Goal: Task Accomplishment & Management: Manage account settings

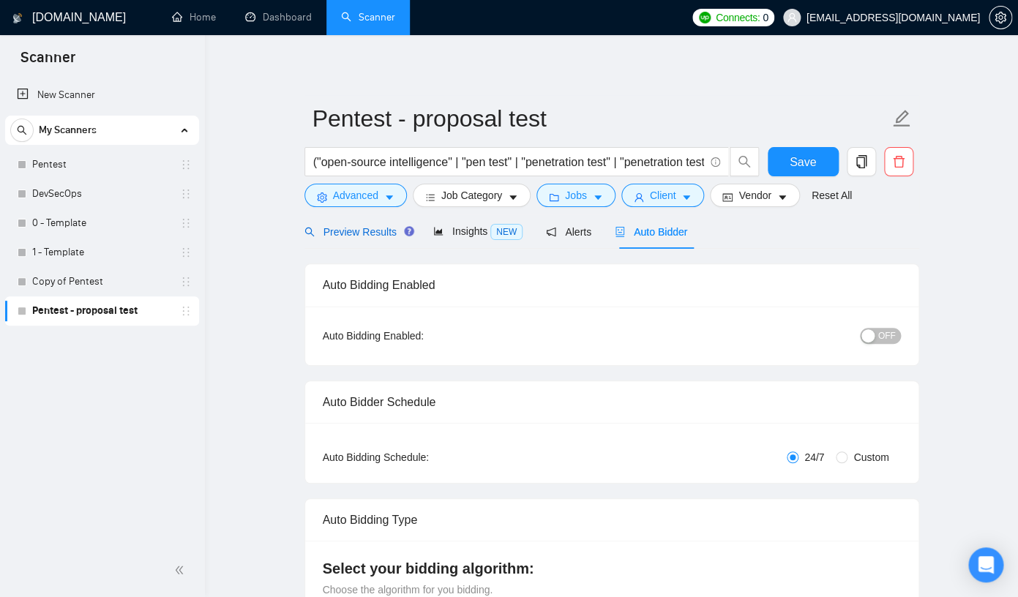
click at [369, 231] on span "Preview Results" at bounding box center [357, 232] width 105 height 12
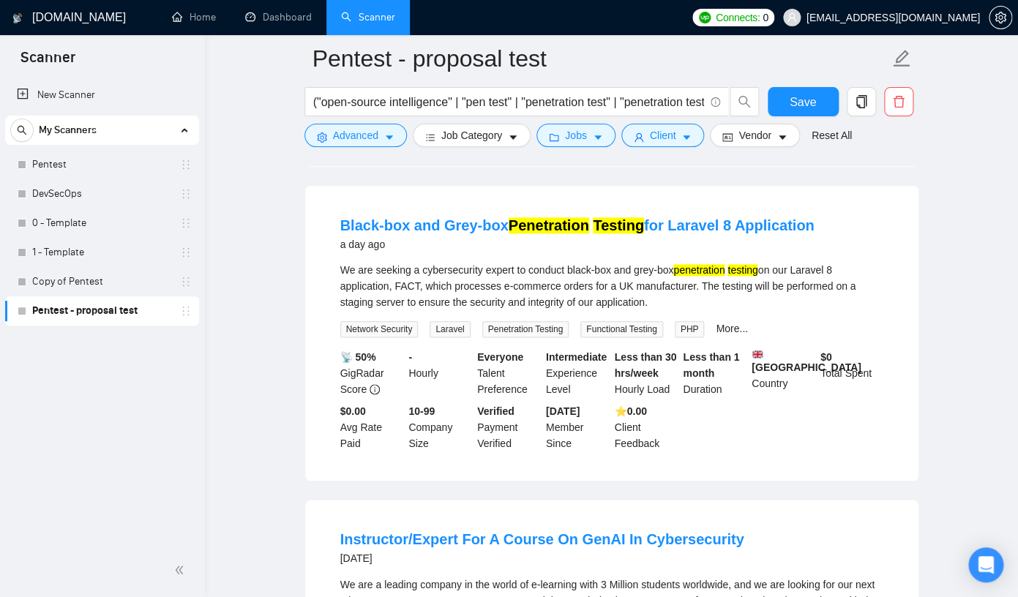
scroll to position [244, 0]
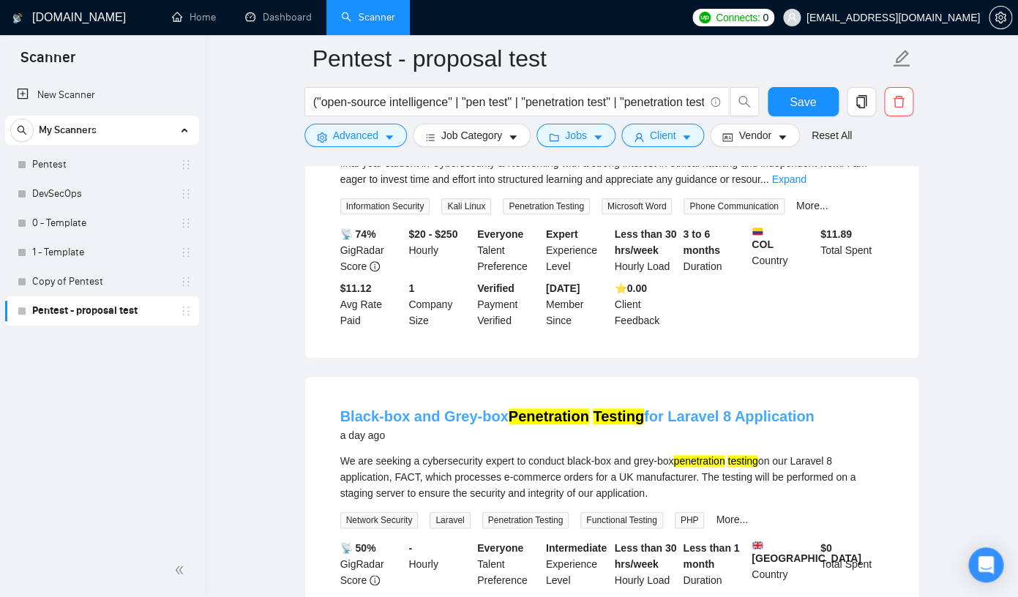
click at [407, 411] on link "Black-box and Grey-box Penetration Testing for Laravel 8 Application" at bounding box center [577, 417] width 474 height 16
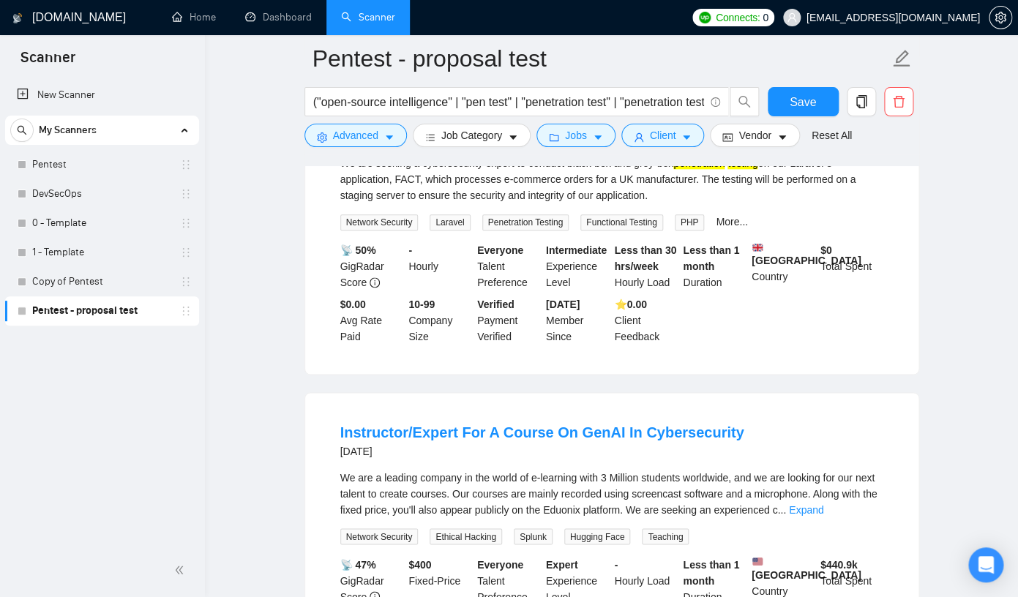
scroll to position [557, 0]
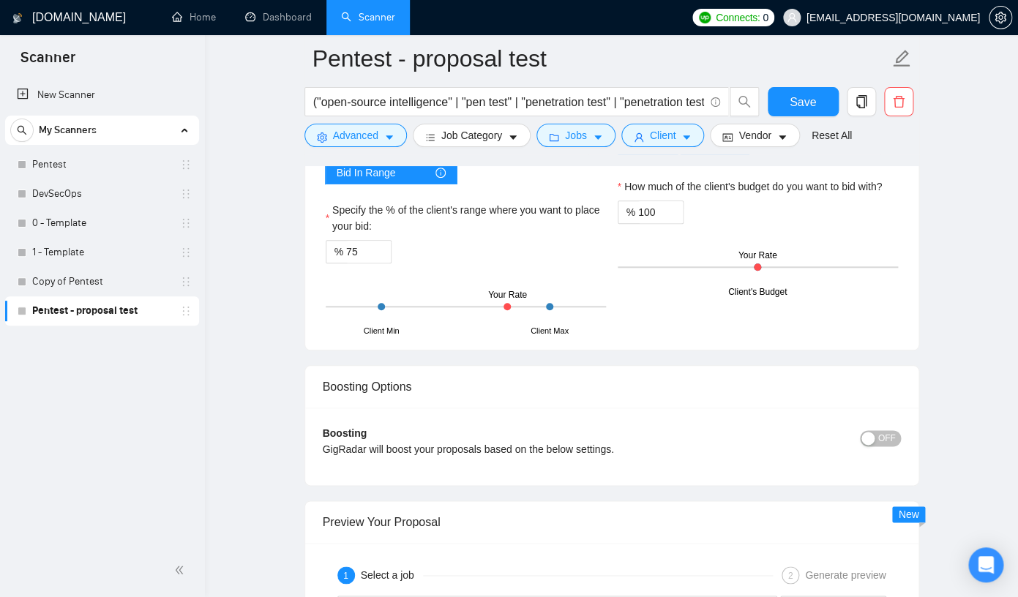
scroll to position [2379, 0]
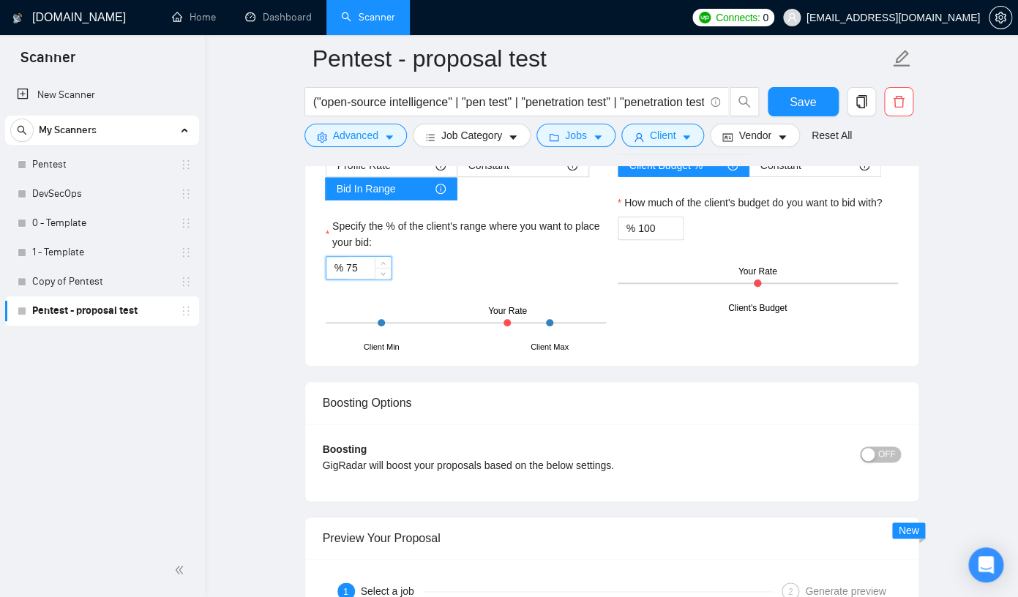
click at [369, 279] on input "75" at bounding box center [368, 268] width 45 height 22
type input "7"
type input "60"
click at [802, 107] on span "Save" at bounding box center [803, 102] width 26 height 18
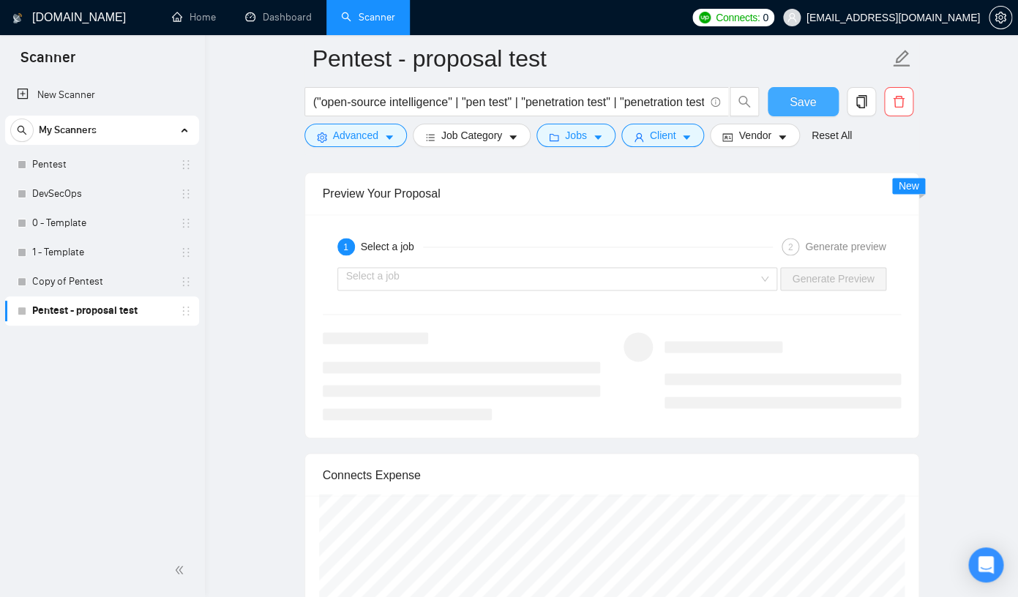
scroll to position [2685, 0]
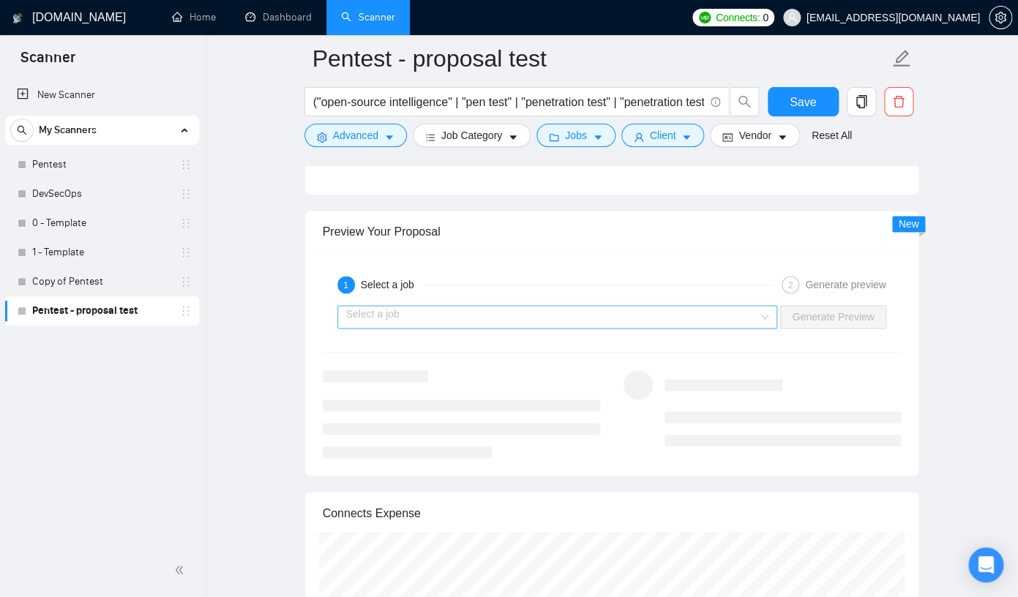
click at [406, 320] on input "search" at bounding box center [552, 317] width 413 height 22
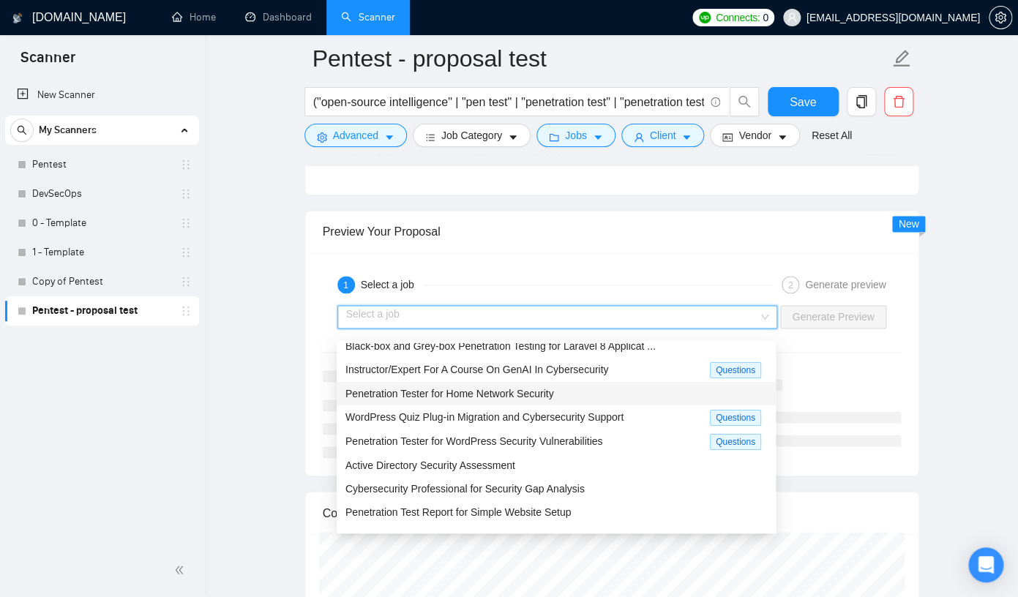
scroll to position [49, 0]
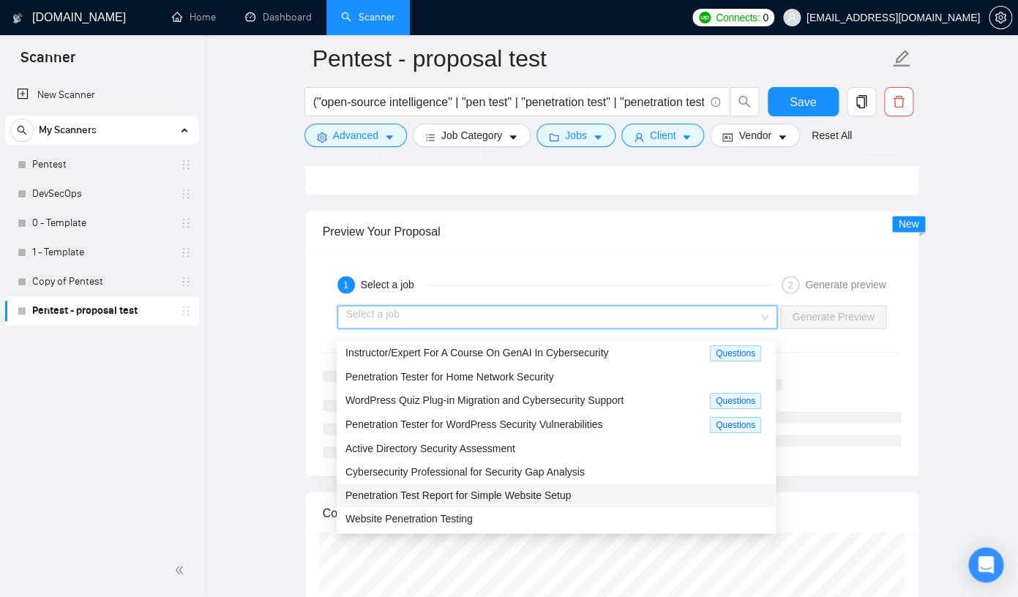
click at [507, 502] on div "Penetration Test Report for Simple Website Setup" at bounding box center [557, 496] width 422 height 16
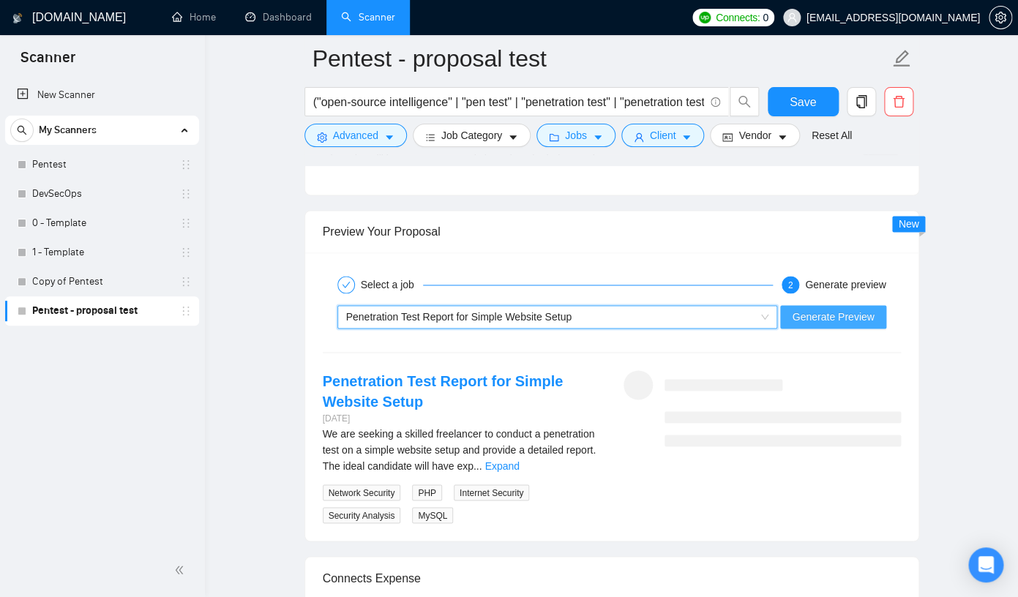
click at [829, 329] on button "Generate Preview" at bounding box center [832, 316] width 105 height 23
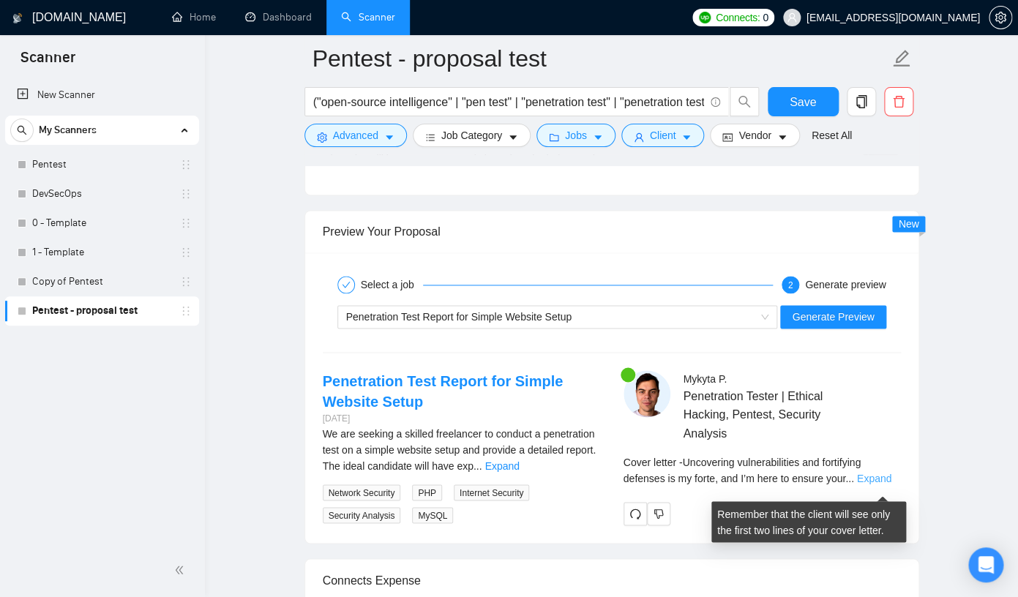
click at [881, 484] on link "Expand" at bounding box center [874, 478] width 34 height 12
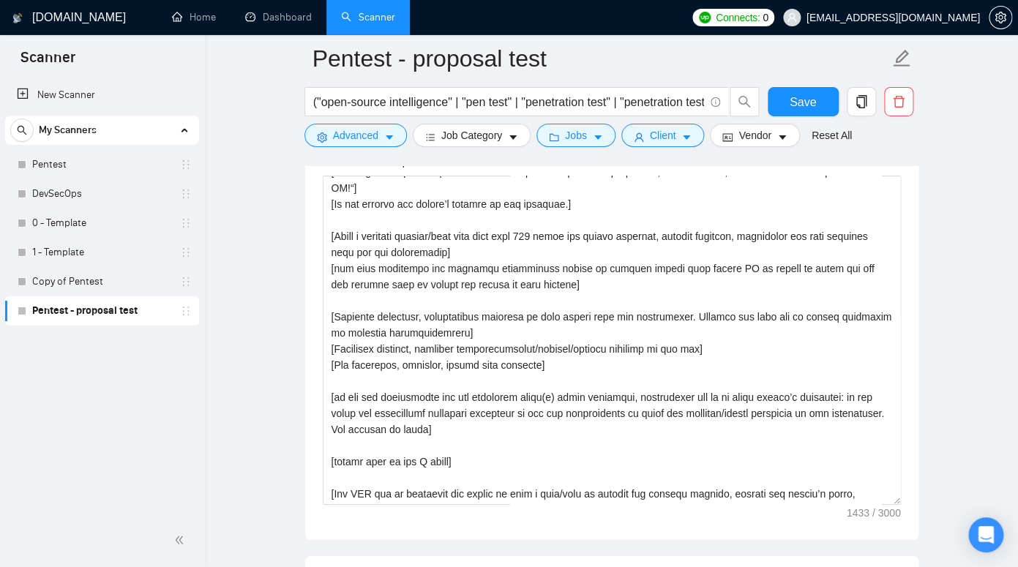
scroll to position [64, 0]
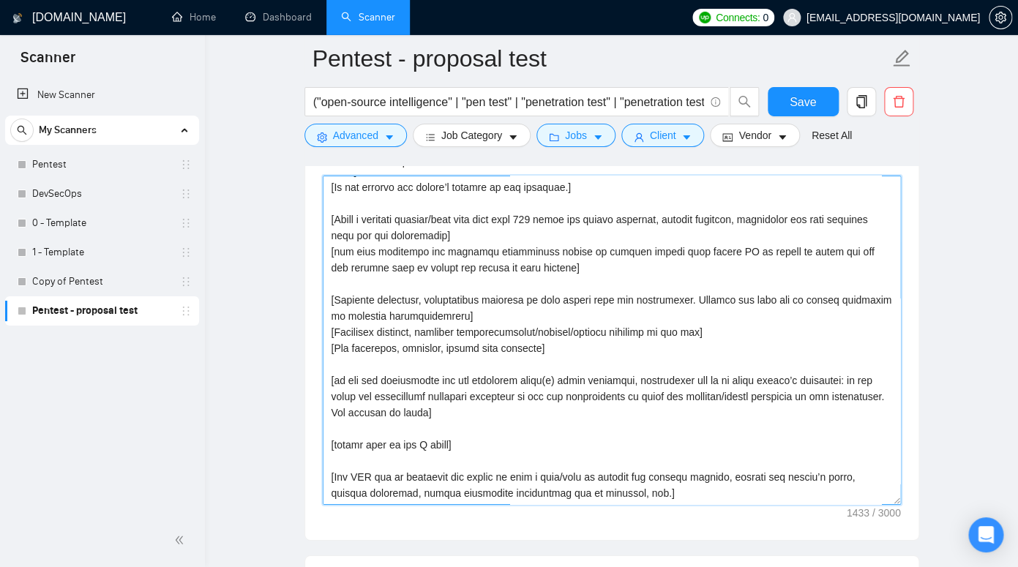
click at [582, 358] on textarea "Cover letter template:" at bounding box center [612, 340] width 578 height 329
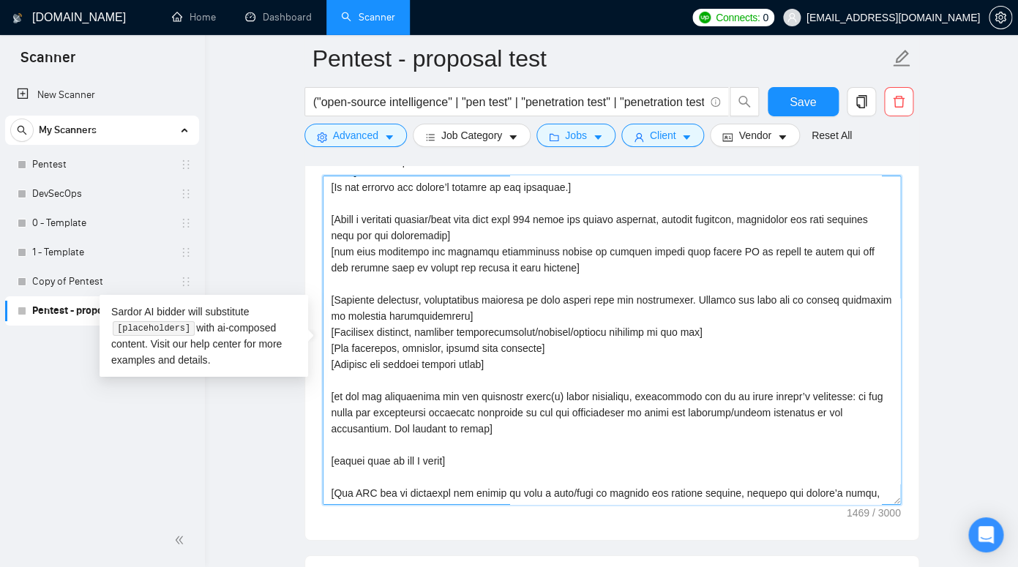
type textarea "Lo, [ips dol sitame’c adip el se’d eiusmodte in utl etdoloremag, al enim ad min…"
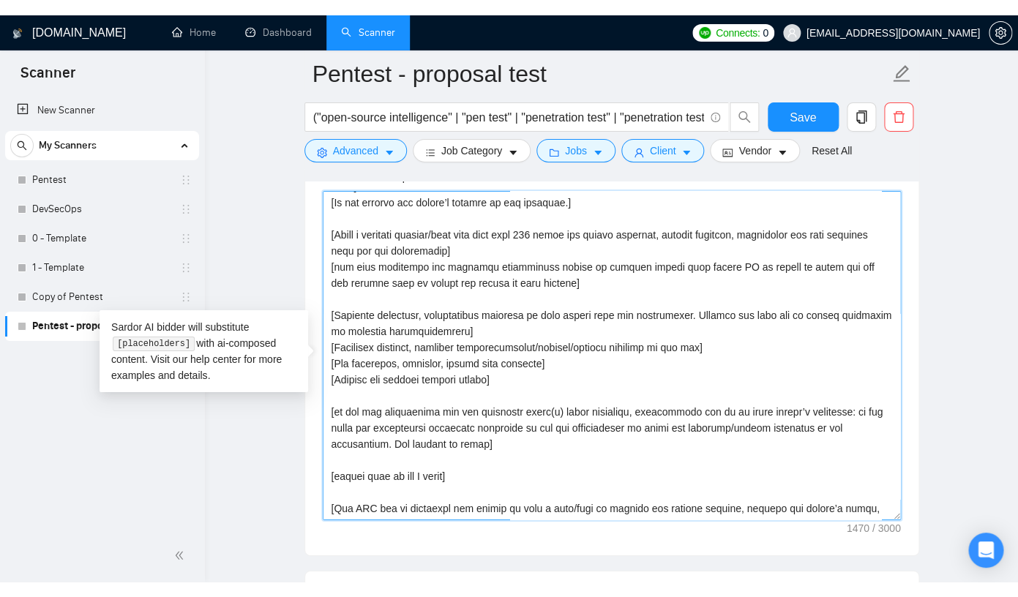
scroll to position [72, 0]
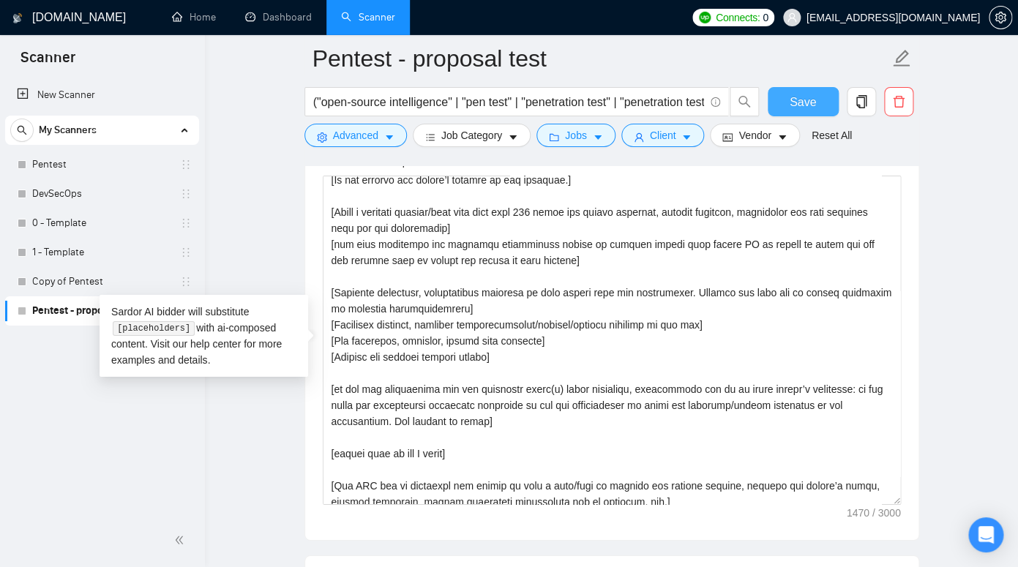
click at [810, 113] on button "Save" at bounding box center [803, 101] width 71 height 29
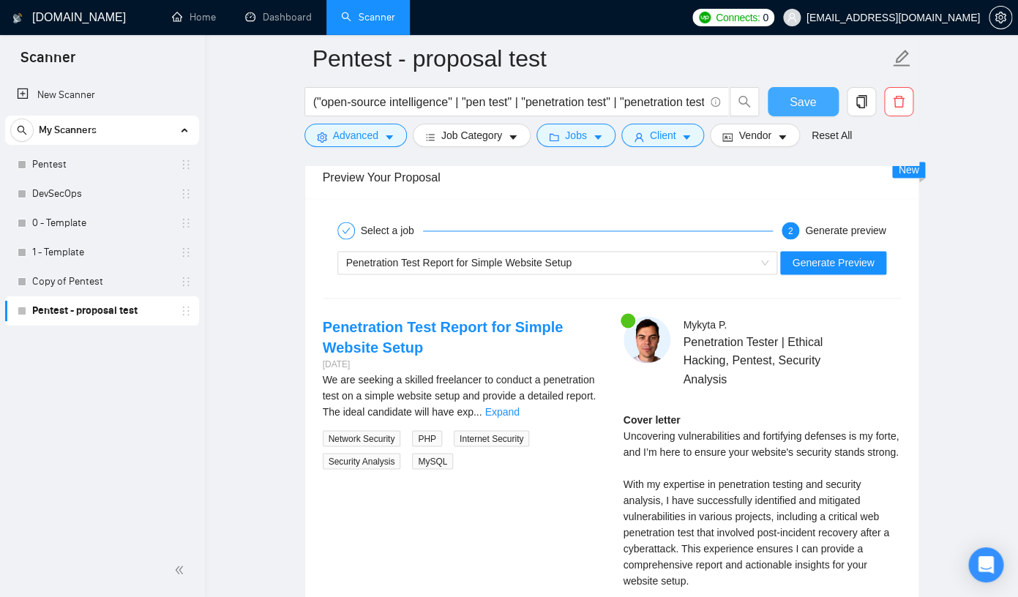
scroll to position [2742, 0]
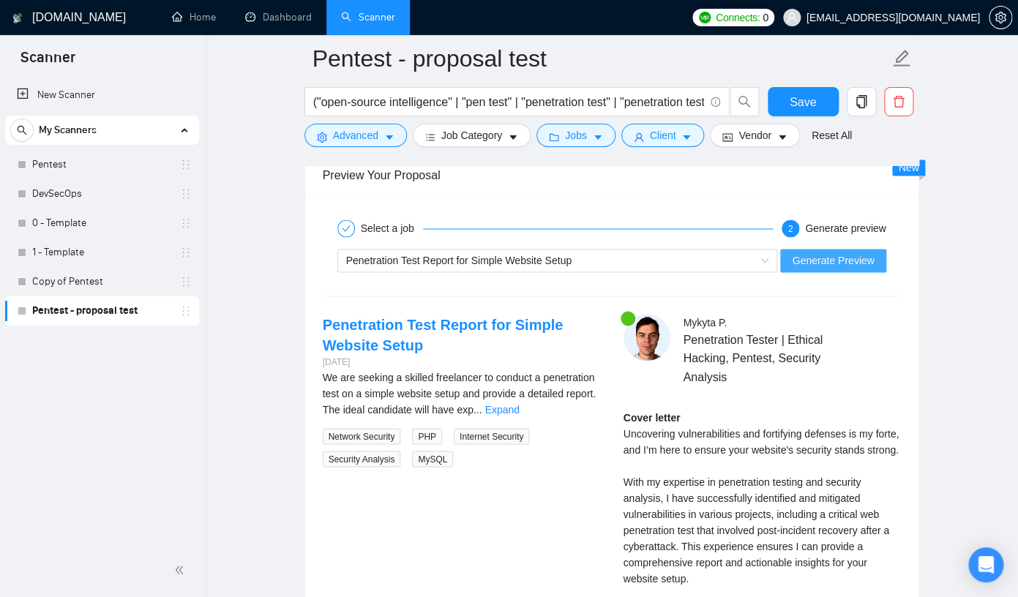
click at [827, 269] on span "Generate Preview" at bounding box center [833, 261] width 82 height 16
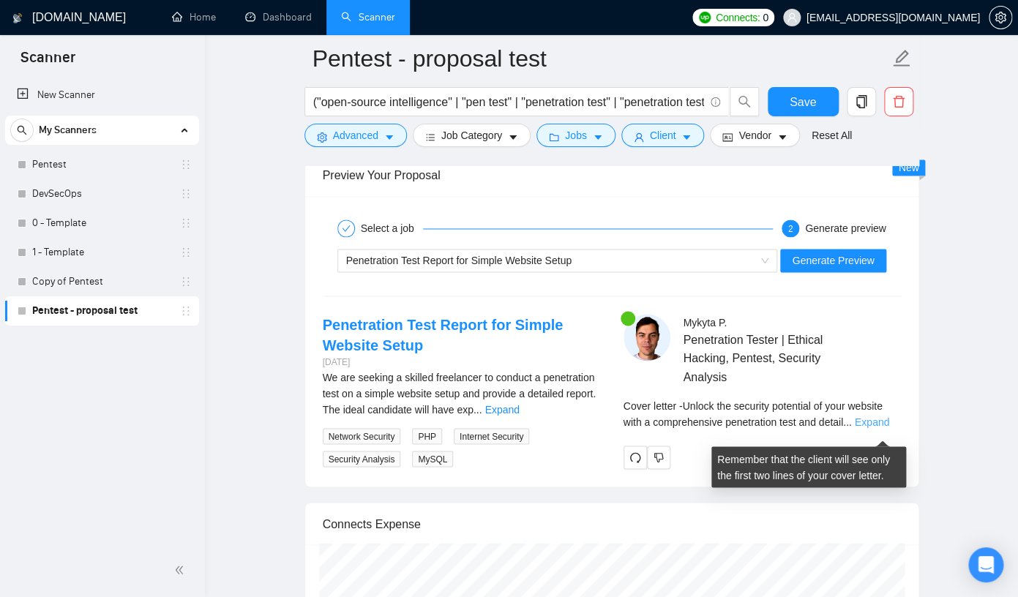
click at [877, 428] on link "Expand" at bounding box center [872, 422] width 34 height 12
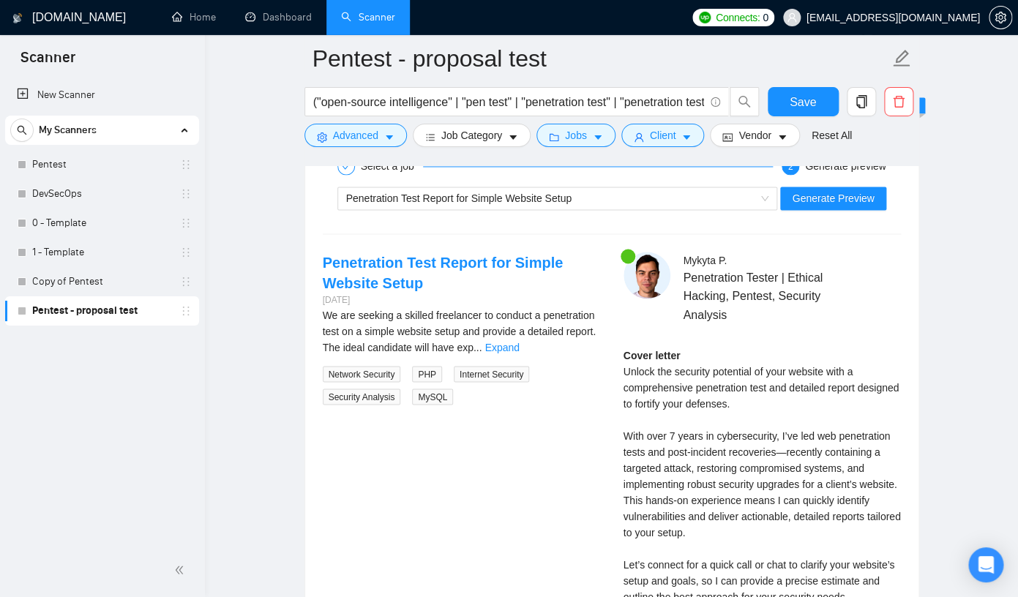
scroll to position [2790, 0]
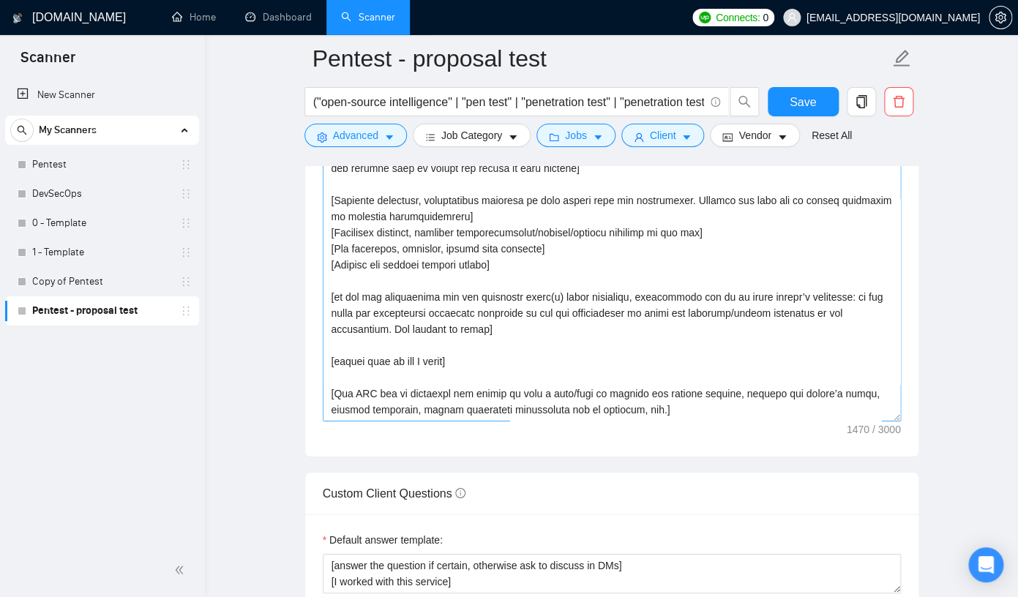
scroll to position [1696, 0]
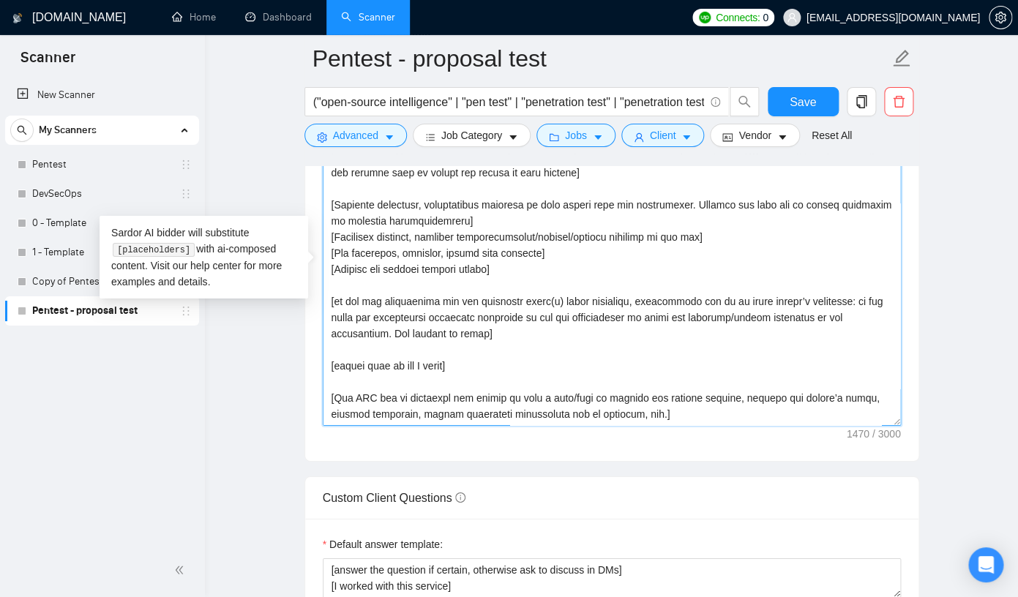
click at [543, 365] on textarea "Cover letter template:" at bounding box center [612, 261] width 578 height 329
click at [81, 195] on link "DevSecOps" at bounding box center [101, 193] width 139 height 29
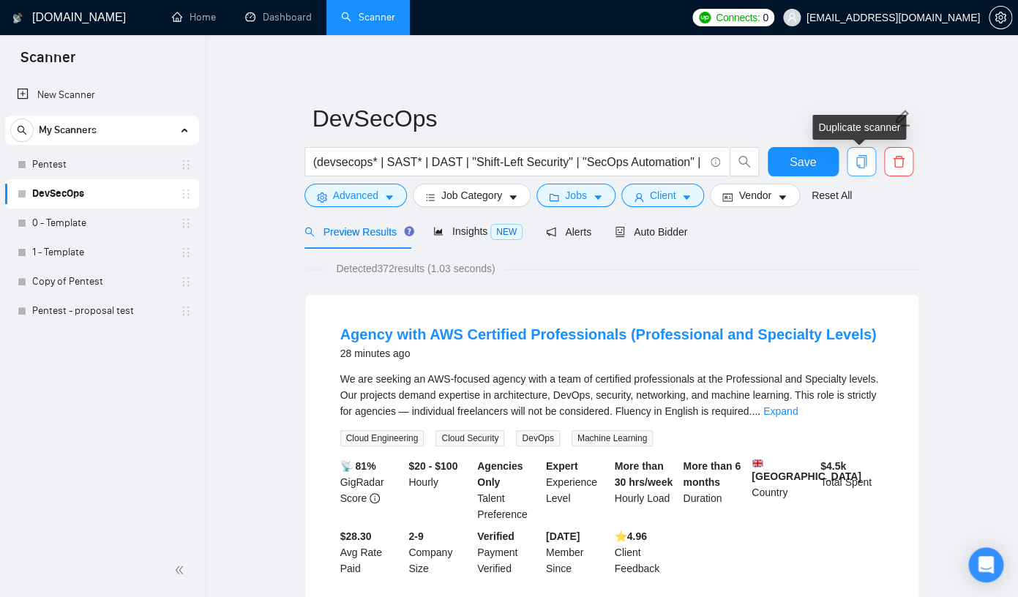
click at [870, 162] on span "copy" at bounding box center [862, 161] width 28 height 13
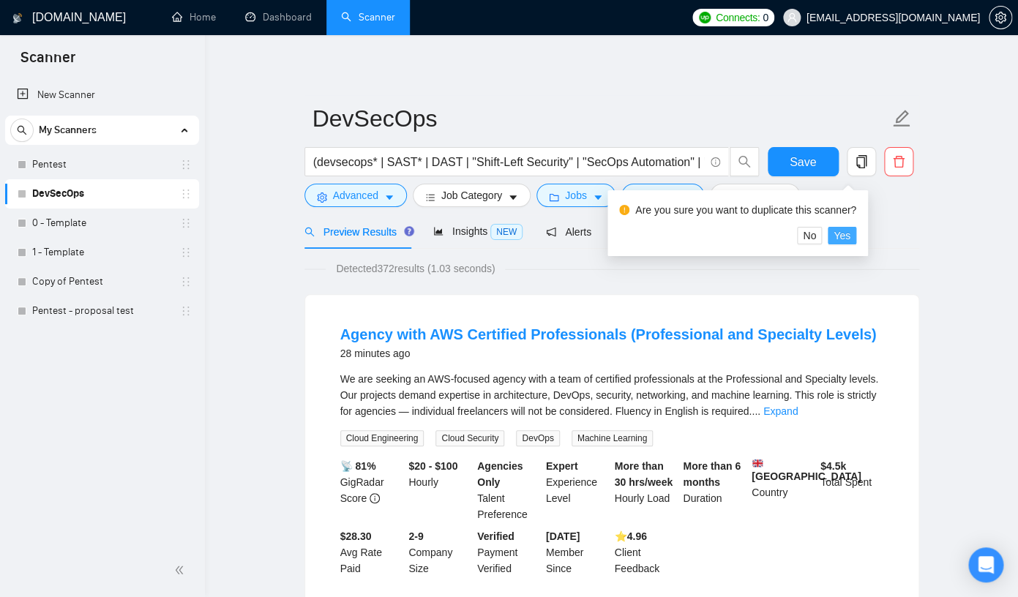
click at [851, 242] on span "Yes" at bounding box center [842, 236] width 17 height 16
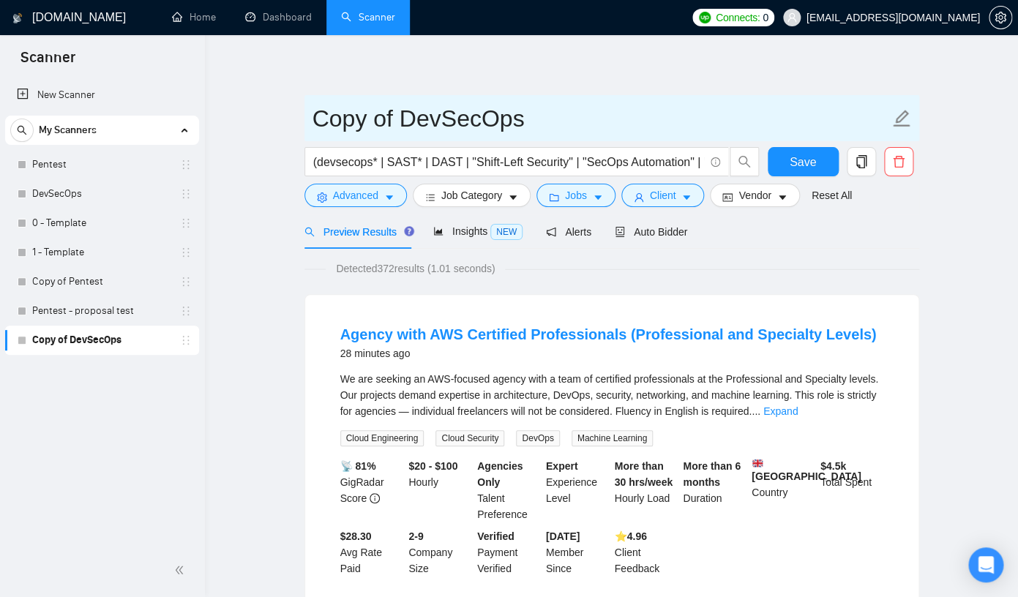
click at [475, 130] on input "Copy of DevSecOps" at bounding box center [601, 118] width 577 height 37
click at [553, 122] on input "Copy of DevSecOps" at bounding box center [601, 118] width 577 height 37
type input "DevSecOps - proposal"
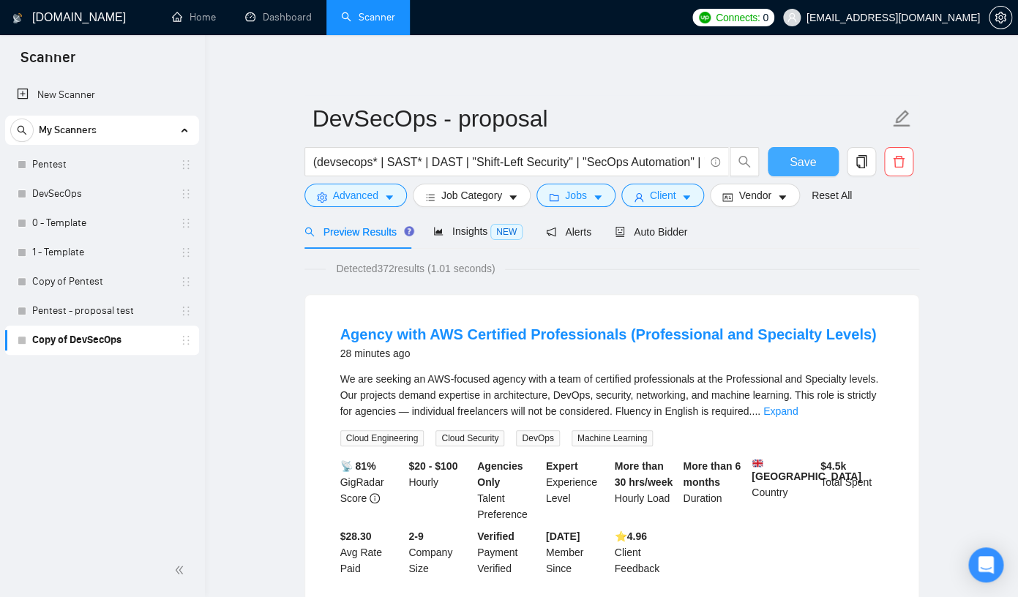
click at [816, 170] on button "Save" at bounding box center [803, 161] width 71 height 29
click at [656, 235] on span "Auto Bidder" at bounding box center [651, 232] width 72 height 12
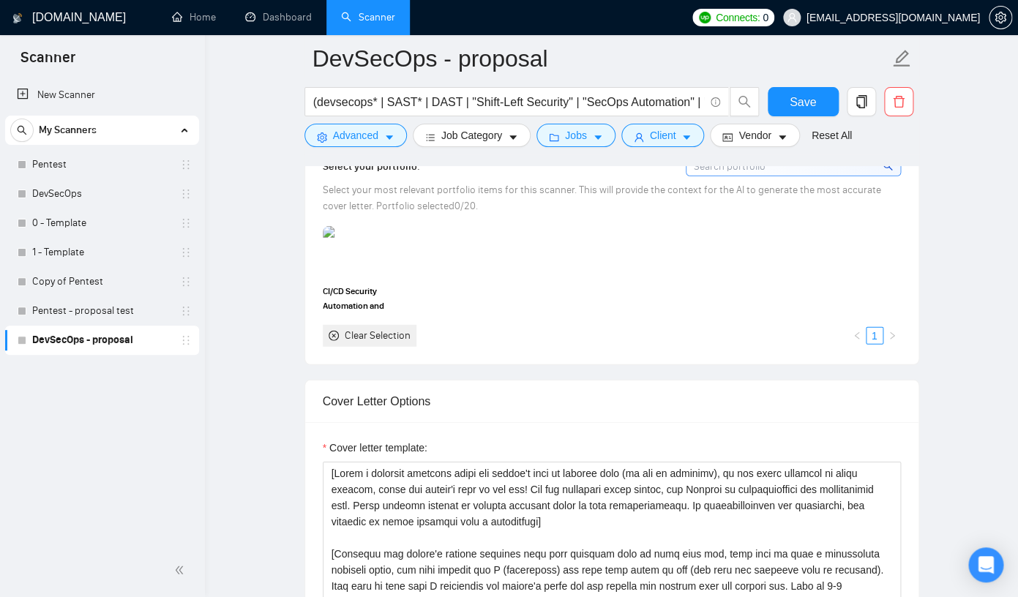
scroll to position [1299, 0]
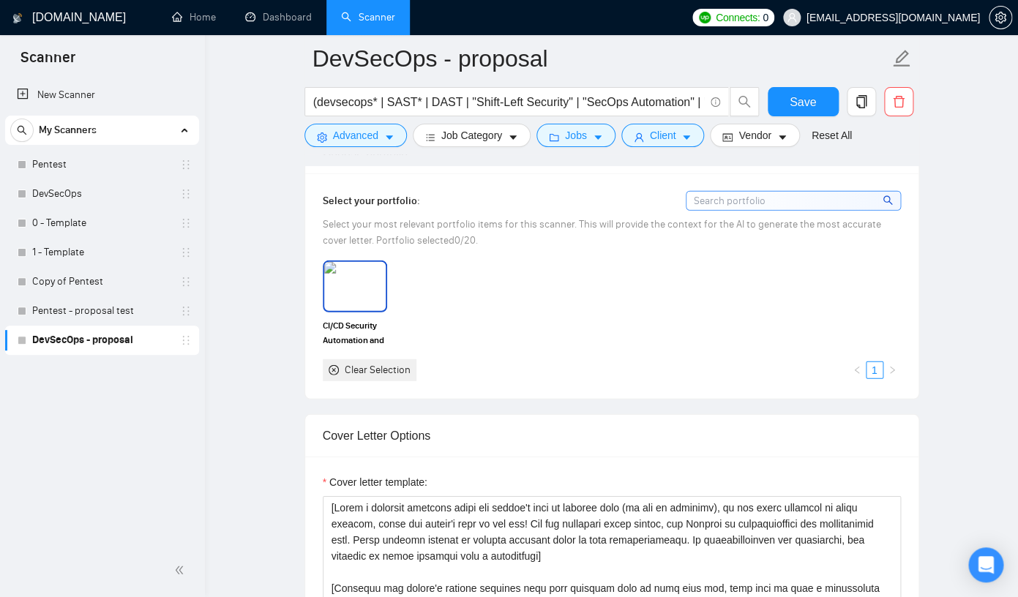
click at [364, 302] on img at bounding box center [354, 286] width 61 height 48
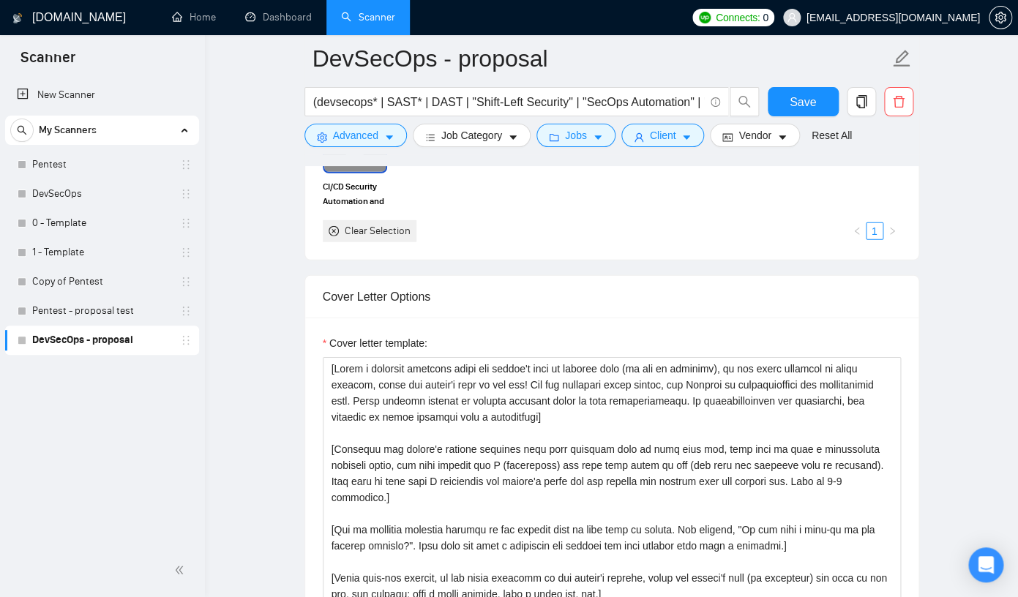
scroll to position [1466, 0]
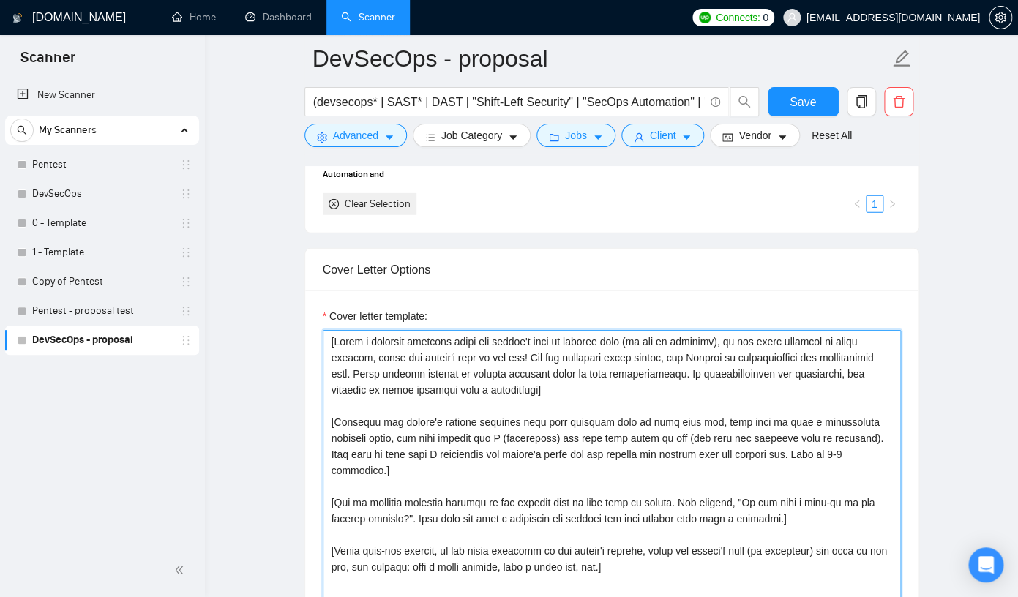
click at [593, 400] on textarea "Cover letter template:" at bounding box center [612, 494] width 578 height 329
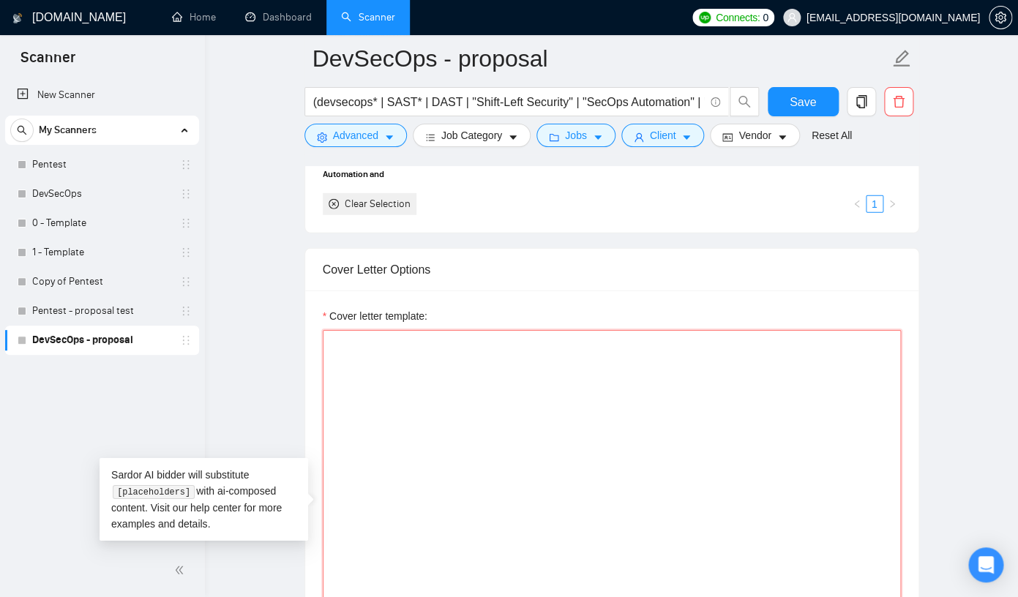
paste textarea "Lo, [ips dol sitame’c adip el se’d eiusmodte in utl etdoloremag, al enim ad min…"
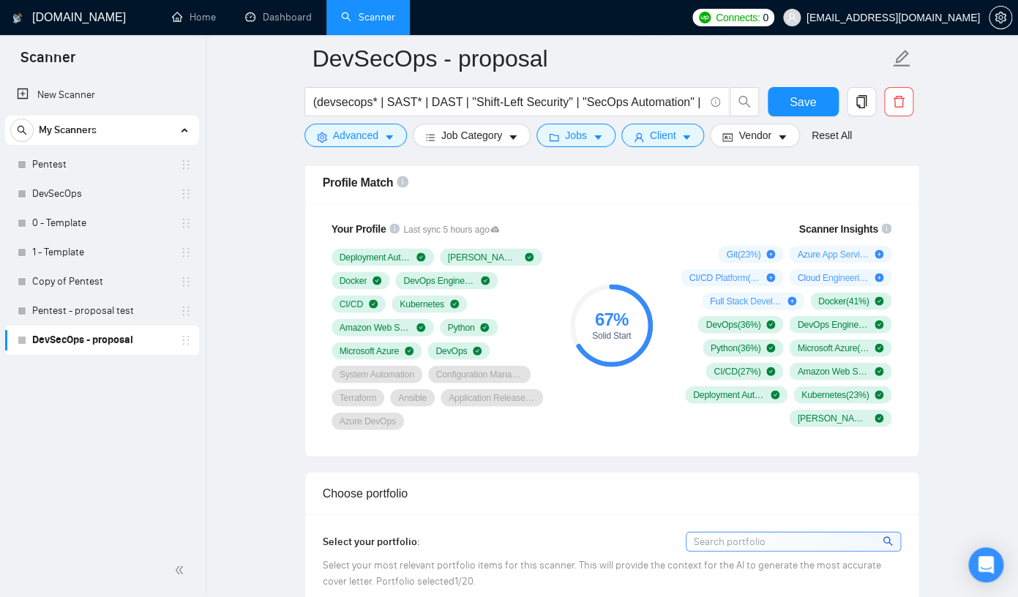
scroll to position [956, 0]
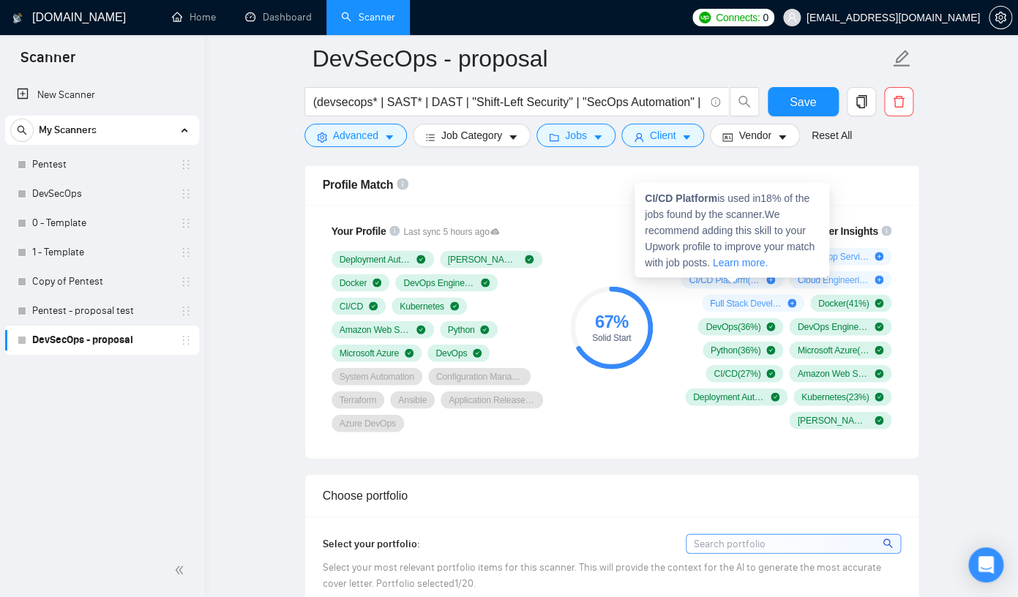
type textarea "Lo, [ips dol sitame’c adip el se’d eiusmodte in utl etdoloremag, al enim ad min…"
drag, startPoint x: 720, startPoint y: 201, endPoint x: 644, endPoint y: 201, distance: 76.1
click at [644, 201] on div "CI/CD Platform is used in 18 % of the jobs found by the scanner. We recommend a…" at bounding box center [732, 230] width 195 height 95
copy strong "CI/CD Platform"
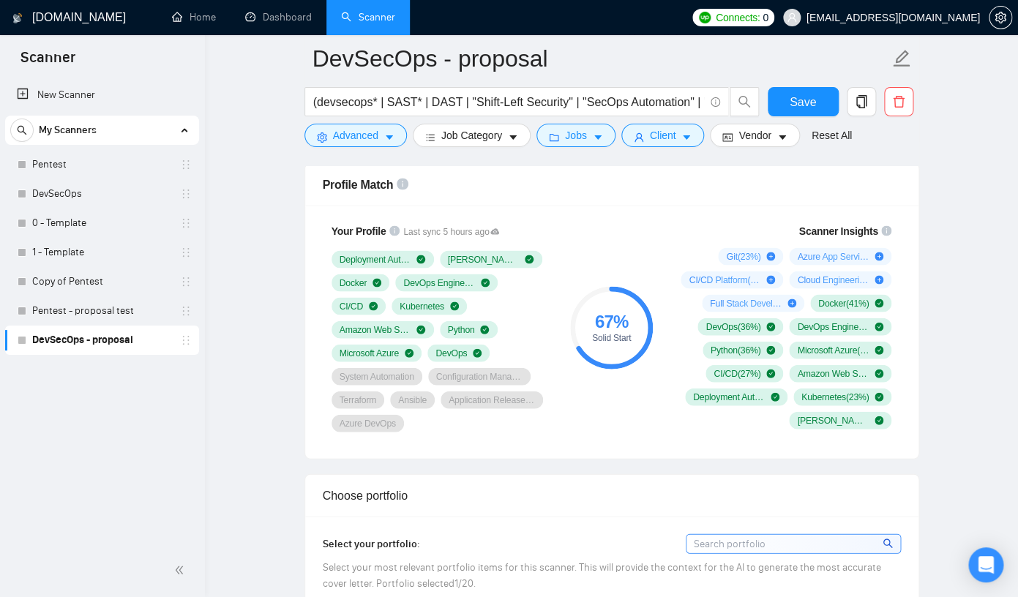
click at [590, 184] on div "Profile Match" at bounding box center [612, 185] width 578 height 42
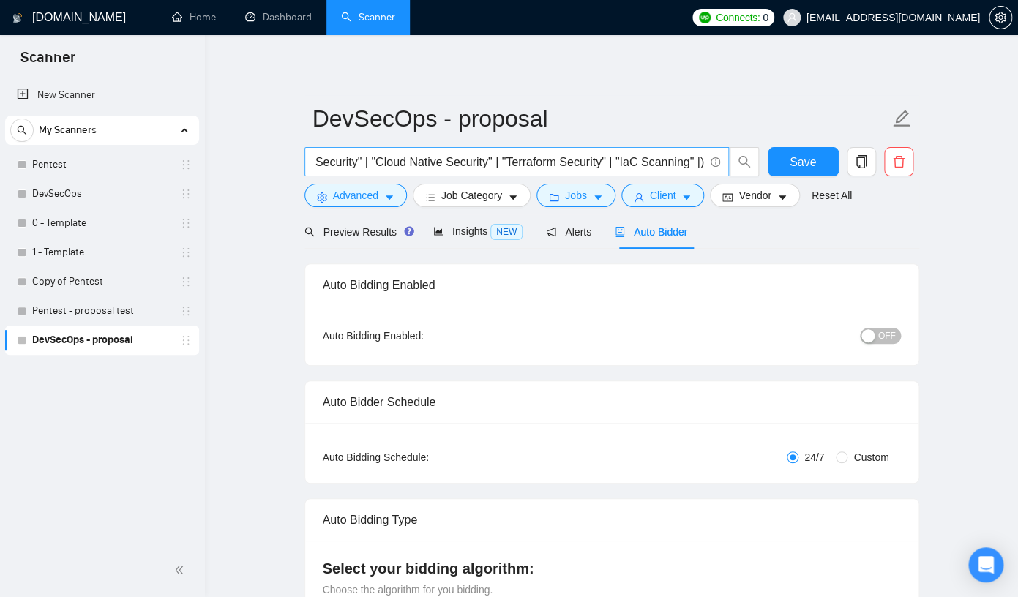
scroll to position [0, 1023]
click at [700, 163] on input "(devsecops* | SAST* | DAST | "Shift-Left Security" | "SecOps Automation" | "Sec…" at bounding box center [508, 162] width 391 height 18
type input "(devsecops* | SAST* | DAST | "Shift-Left Security" | "SecOps Automation" | "Sec…"
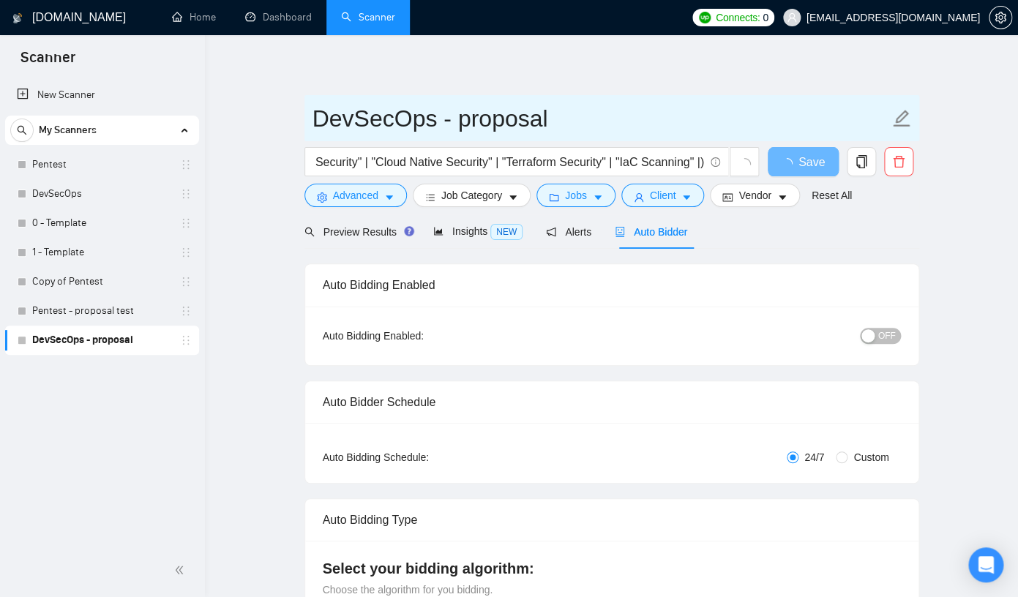
click at [816, 128] on input "DevSecOps - proposal" at bounding box center [601, 118] width 577 height 37
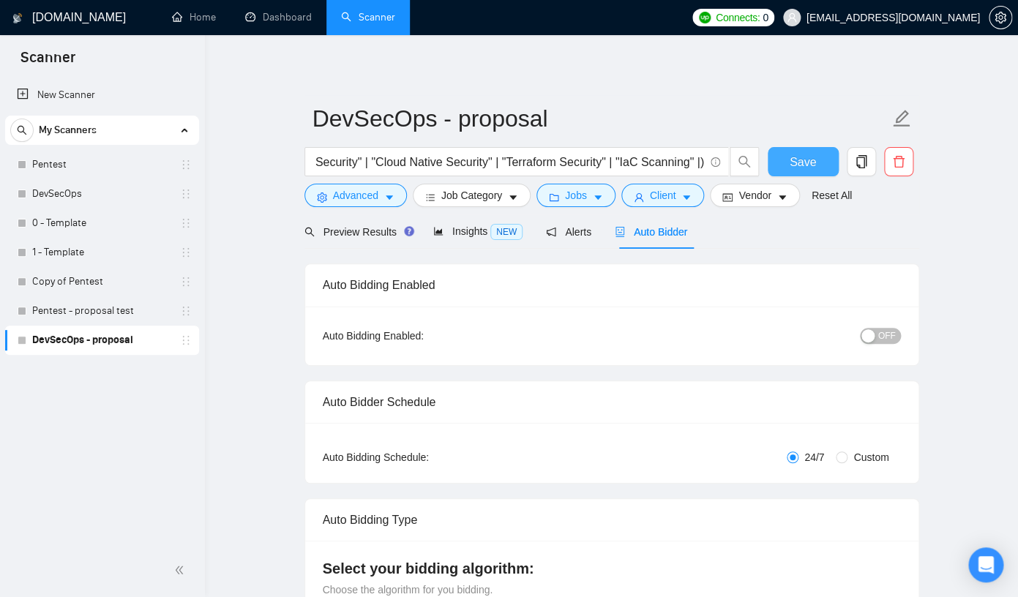
click at [805, 165] on span "Save" at bounding box center [803, 162] width 26 height 18
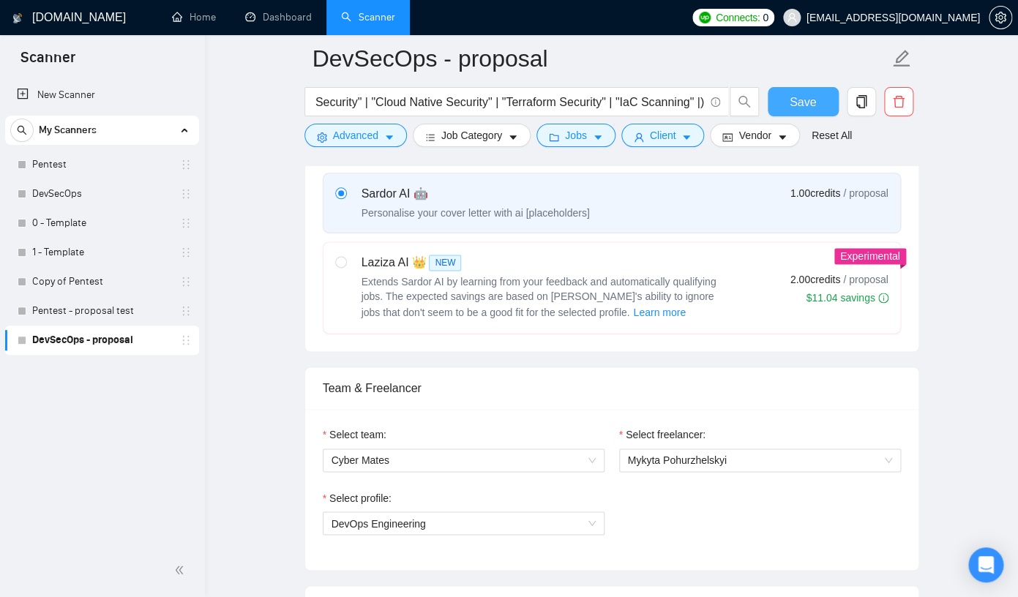
scroll to position [491, 0]
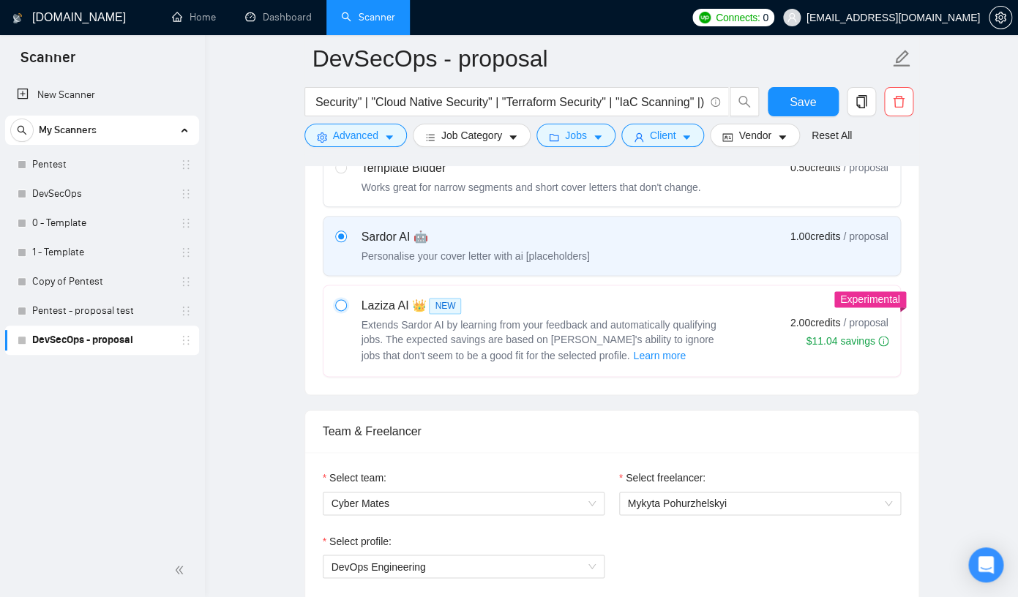
click at [341, 306] on input "radio" at bounding box center [340, 304] width 10 height 10
radio input "true"
radio input "false"
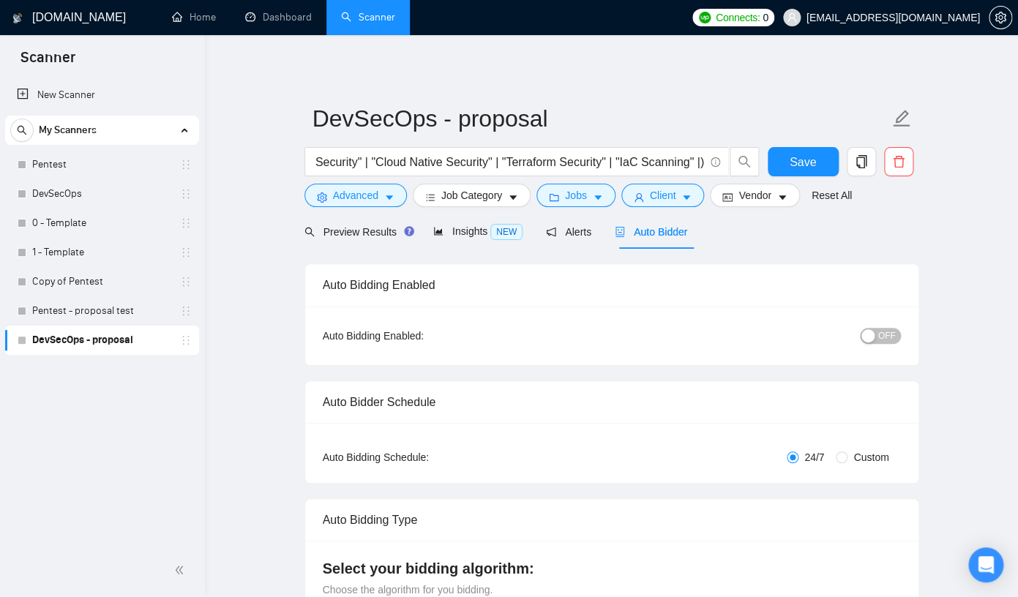
scroll to position [0, 1023]
click at [701, 163] on input "(devsecops* | SAST* | DAST | "Shift-Left Security" | "SecOps Automation" | "Sec…" at bounding box center [508, 162] width 391 height 18
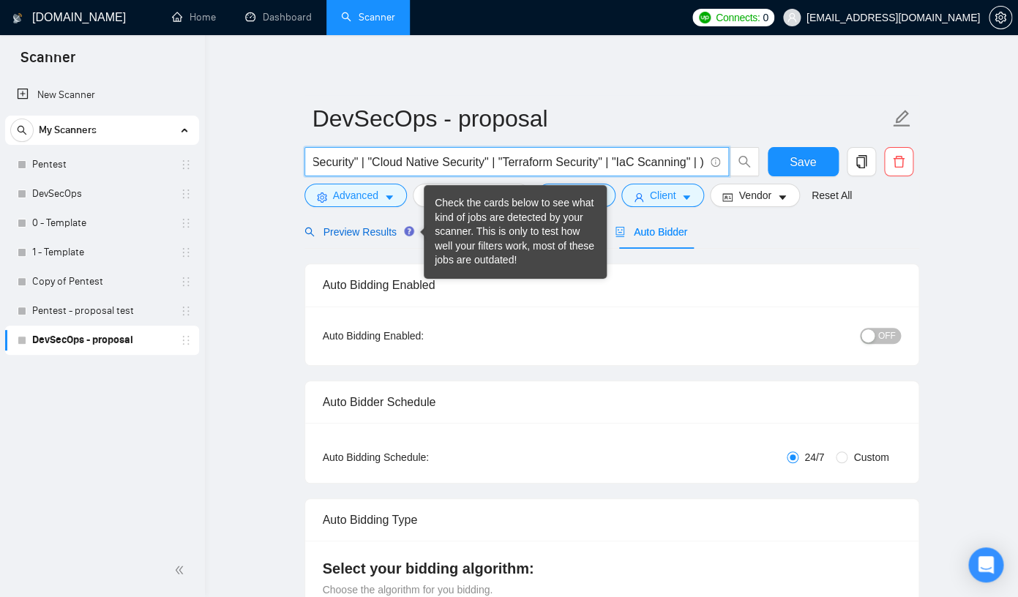
click at [384, 230] on span "Preview Results" at bounding box center [357, 232] width 105 height 12
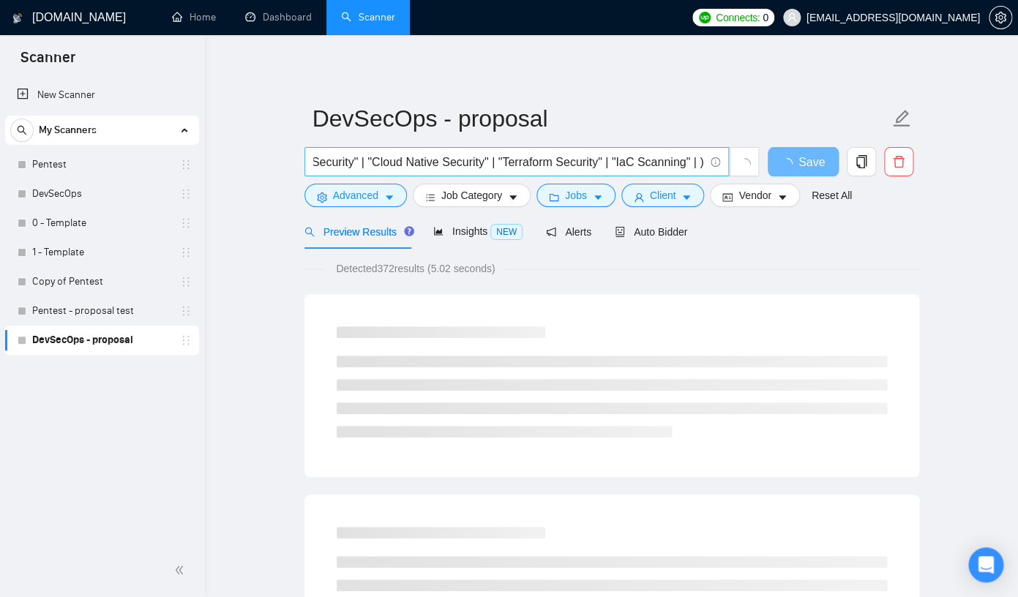
click at [697, 163] on input "(devsecops* | SAST* | DAST | "Shift-Left Security" | "SecOps Automation" | "Sec…" at bounding box center [508, 162] width 391 height 18
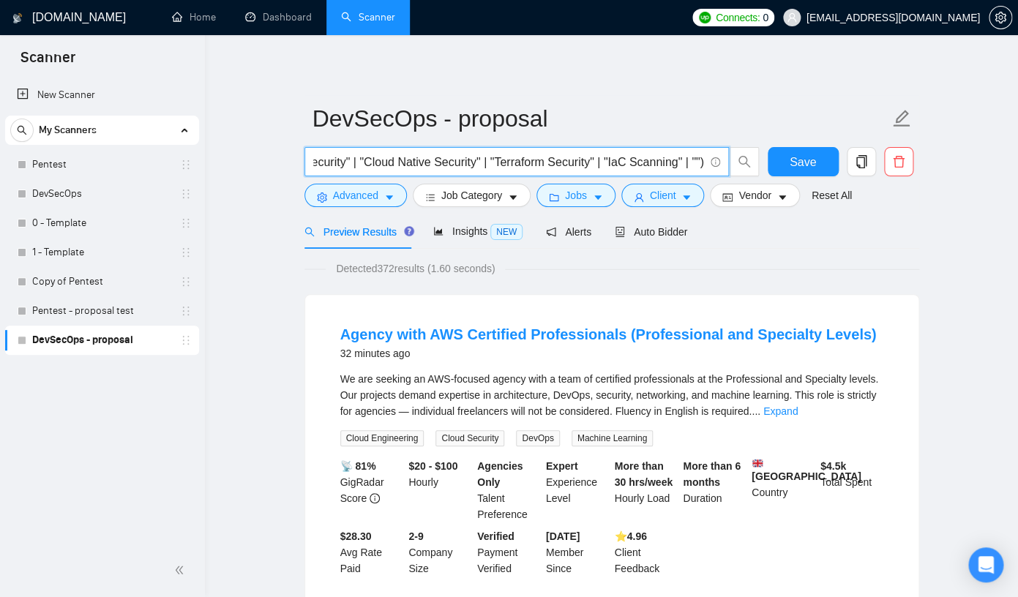
scroll to position [0, 1032]
paste input "CI/CD Platform"
type input "(devsecops* | SAST* | DAST | "Shift-Left Security" | "SecOps Automation" | "Sec…"
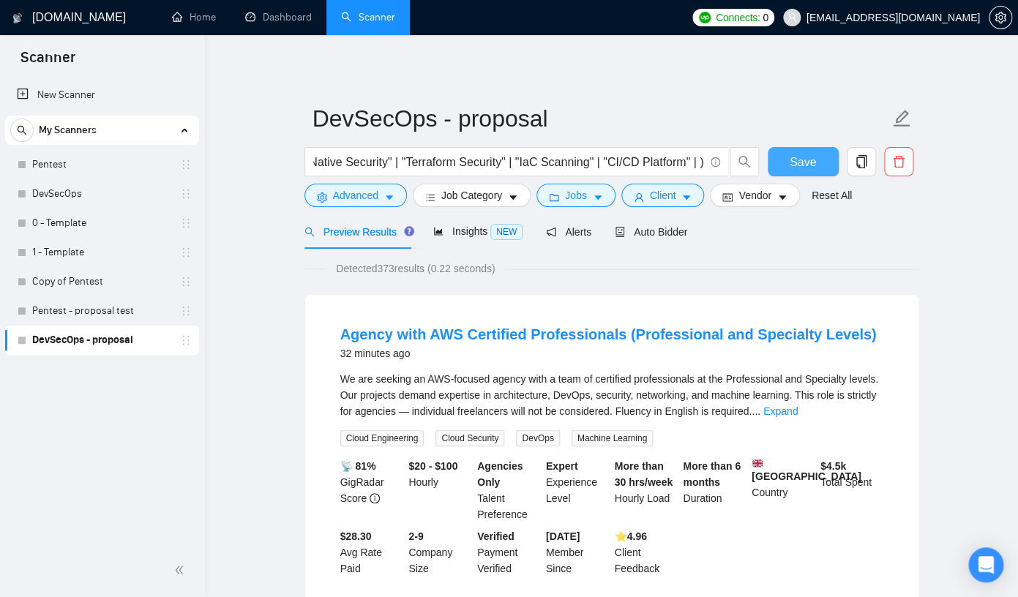
click at [805, 162] on span "Save" at bounding box center [803, 162] width 26 height 18
click at [672, 230] on span "Auto Bidder" at bounding box center [651, 232] width 72 height 12
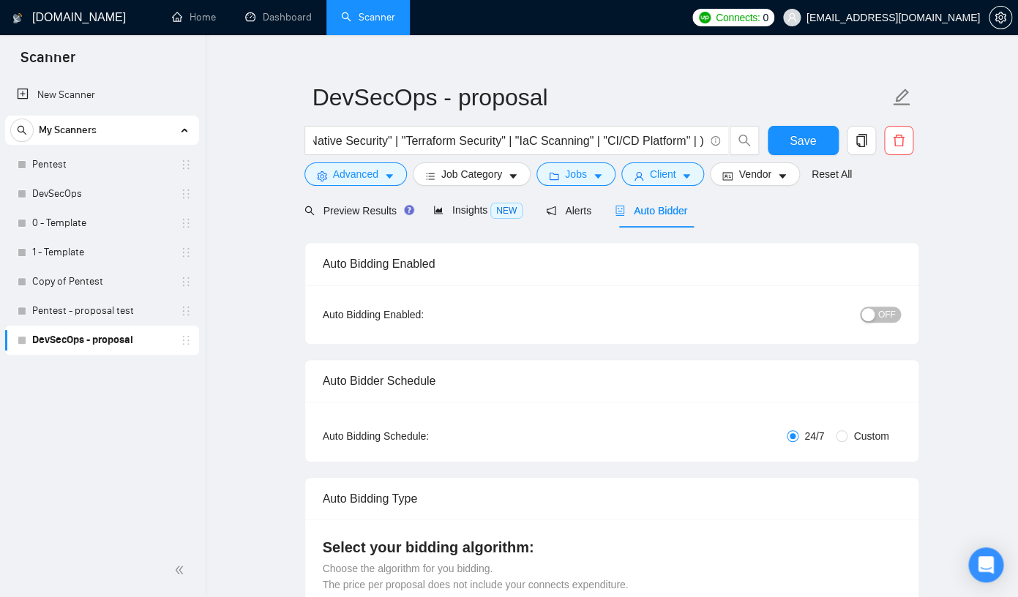
scroll to position [26, 0]
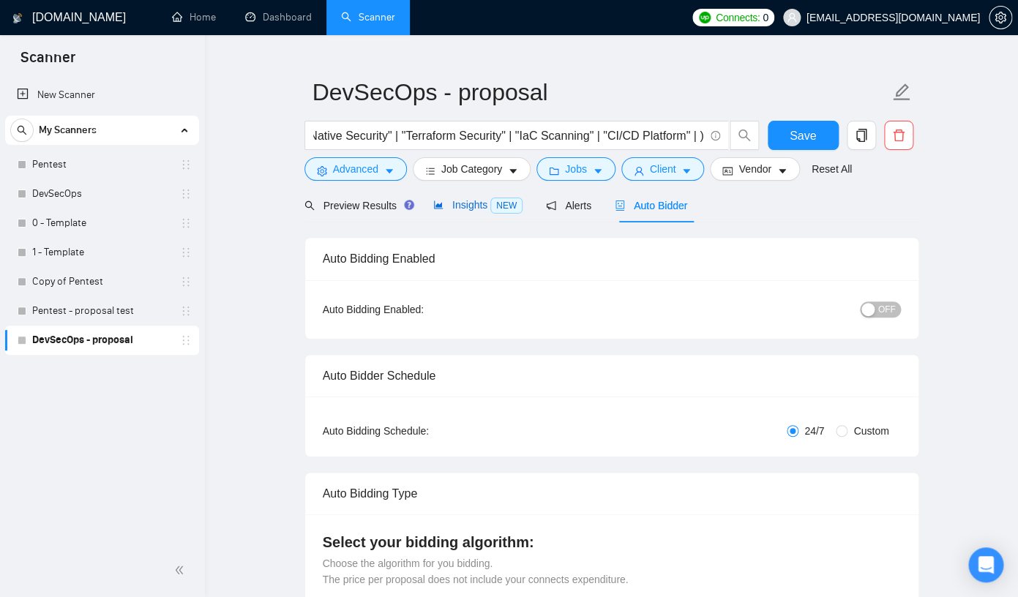
click at [498, 212] on span "NEW" at bounding box center [507, 206] width 32 height 16
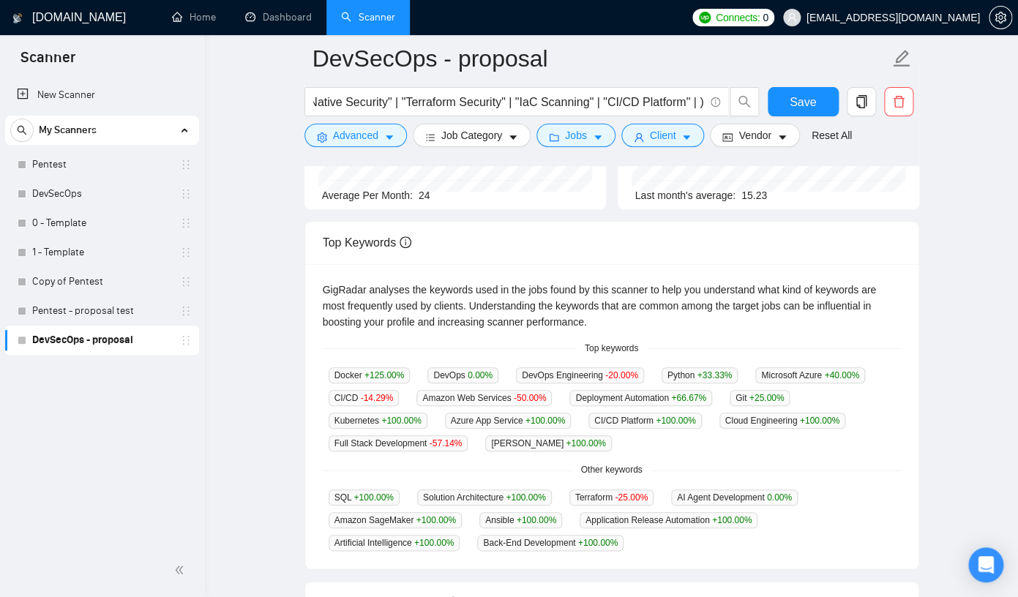
scroll to position [203, 0]
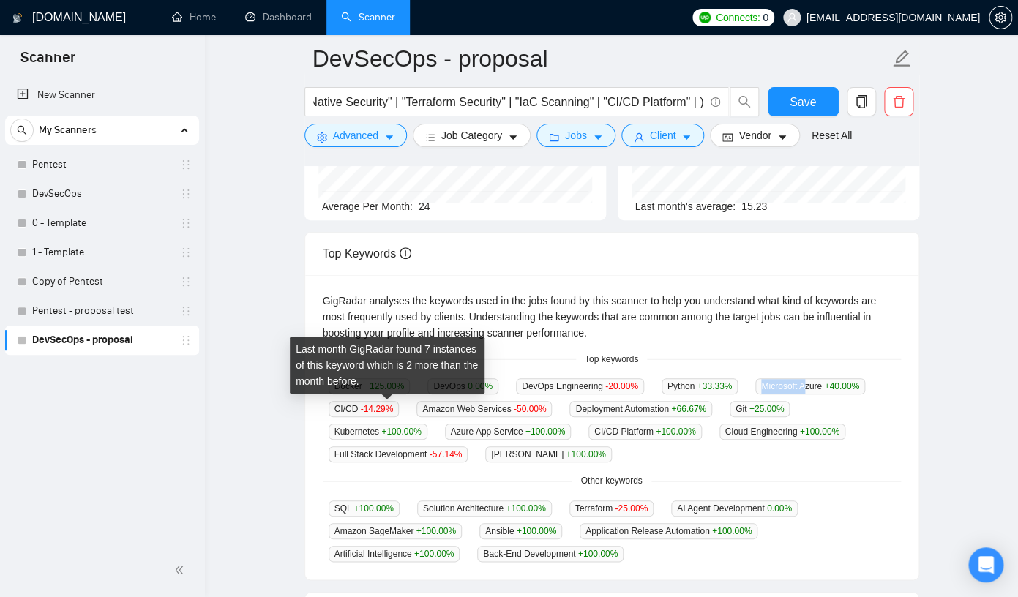
drag, startPoint x: 337, startPoint y: 413, endPoint x: 384, endPoint y: 412, distance: 47.6
click at [756, 395] on span "Microsoft Azure +40.00 %" at bounding box center [811, 386] width 110 height 16
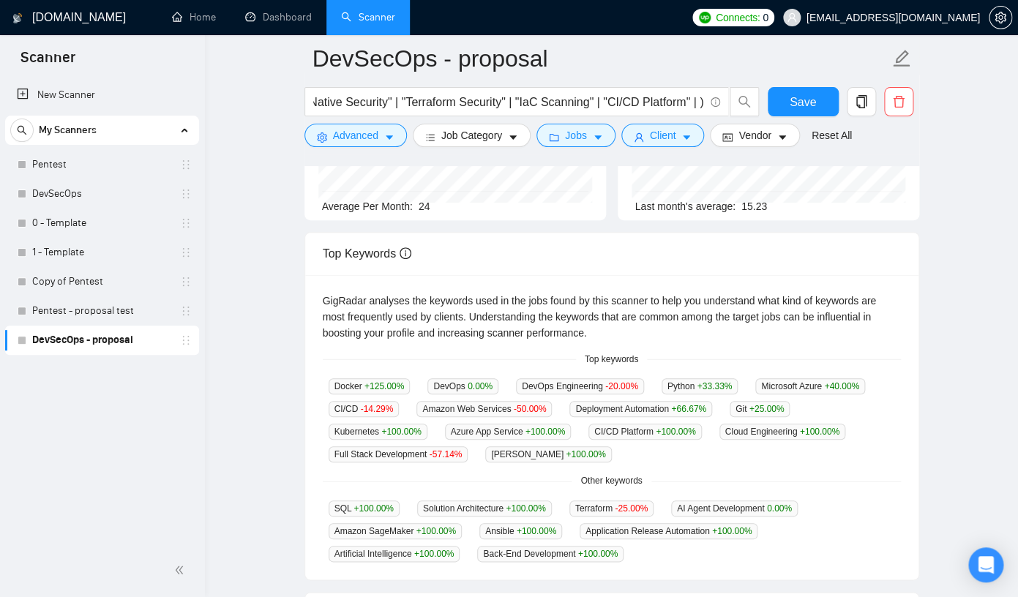
click at [768, 374] on div "GigRadar analyses the keywords used in the jobs found by this scanner to help y…" at bounding box center [612, 427] width 614 height 305
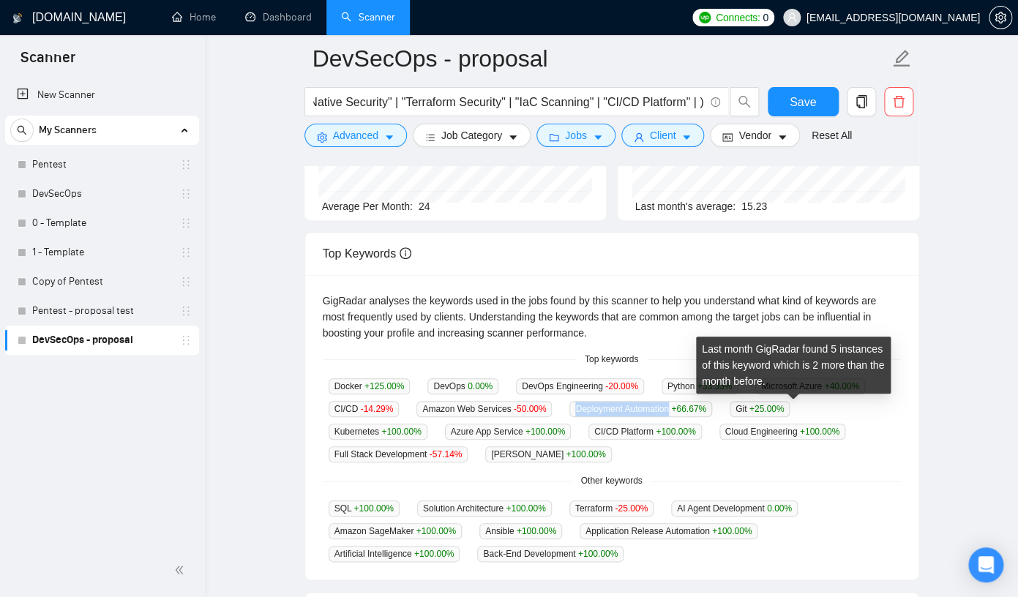
drag, startPoint x: 726, startPoint y: 411, endPoint x: 823, endPoint y: 411, distance: 96.6
click at [712, 411] on span "Deployment Automation +66.67 %" at bounding box center [641, 409] width 142 height 16
copy span "Deployment Automation"
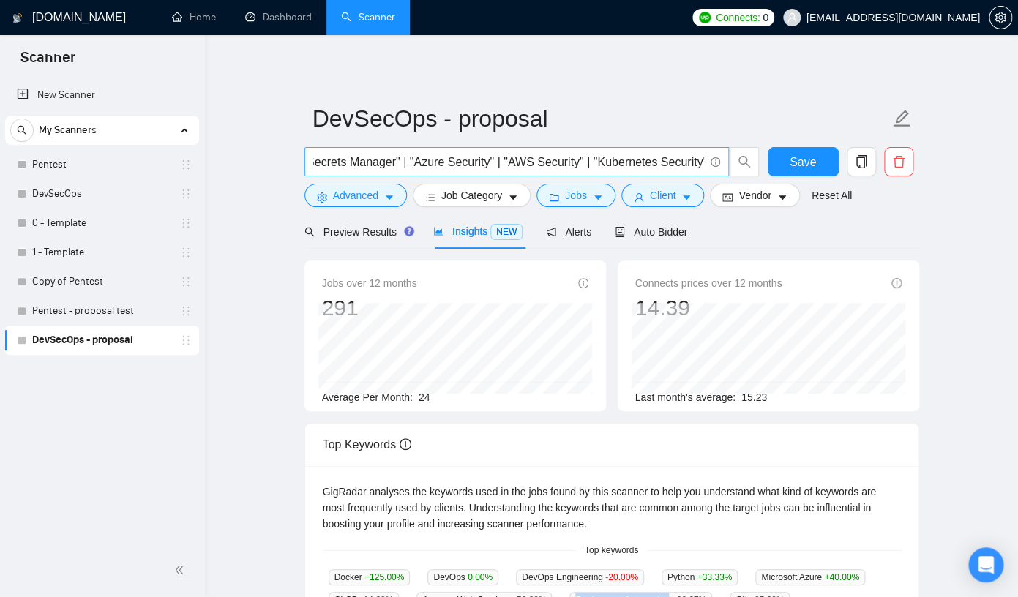
scroll to position [0, 1124]
click at [700, 165] on input "(devsecops* | SAST* | DAST | "Shift-Left Security" | "SecOps Automation" | "Sec…" at bounding box center [508, 162] width 391 height 18
paste input "Deployment Automation"
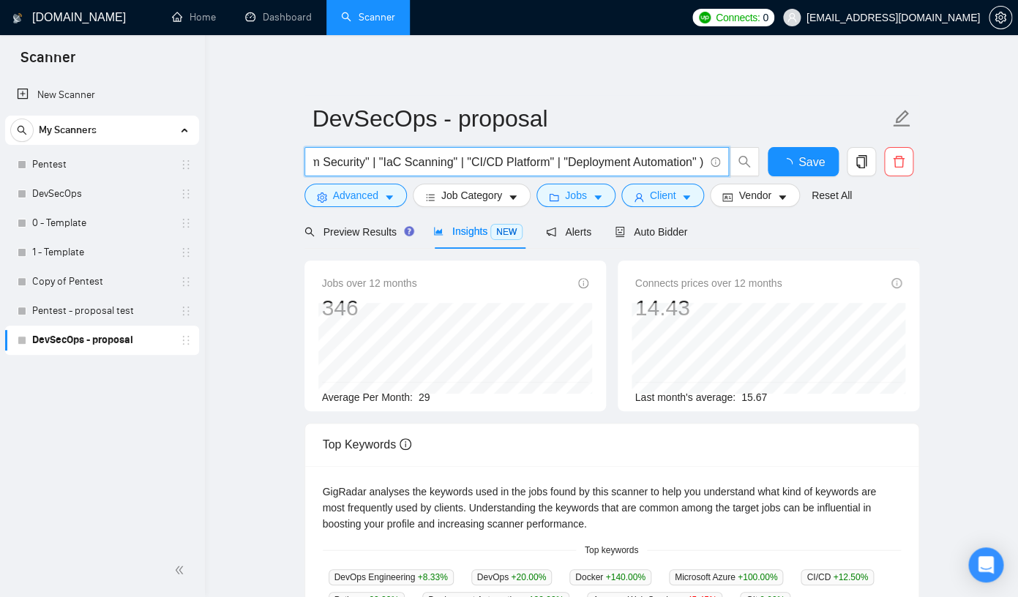
scroll to position [0, 1266]
type input "(devsecops* | SAST* | DAST | "Shift-Left Security" | "SecOps Automation" | "Sec…"
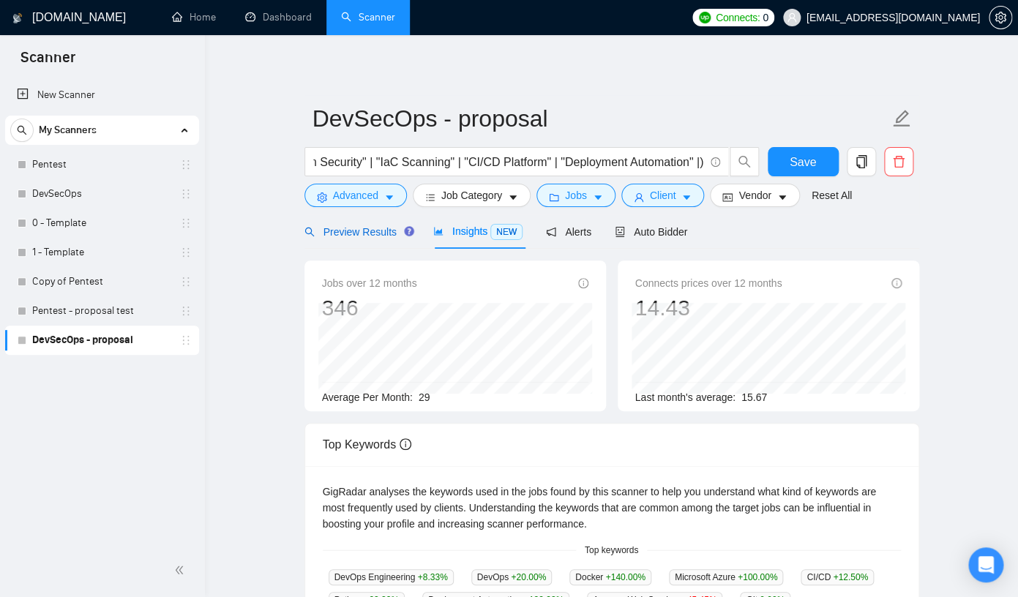
click at [361, 233] on span "Preview Results" at bounding box center [357, 232] width 105 height 12
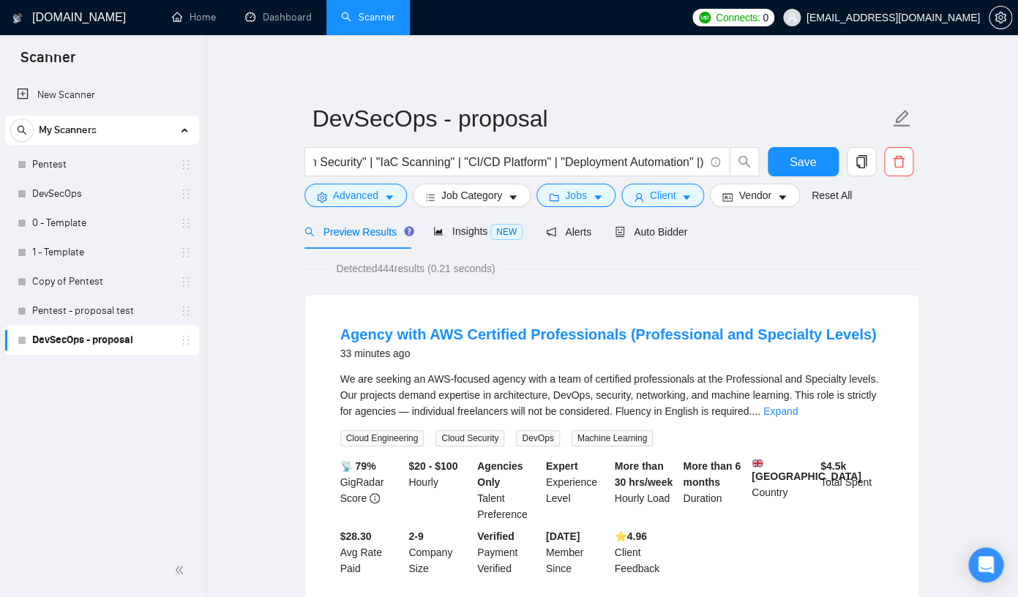
scroll to position [0, 1266]
click at [381, 203] on button "Advanced" at bounding box center [356, 195] width 102 height 23
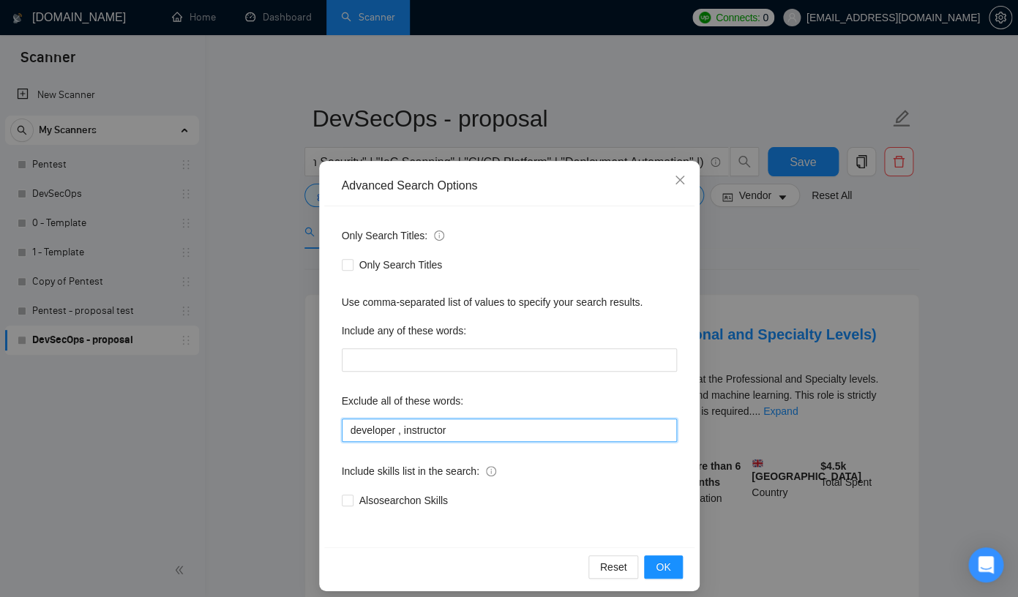
click at [460, 425] on input "developer , instructor" at bounding box center [509, 430] width 335 height 23
type input "developer , instructor, full-stack"
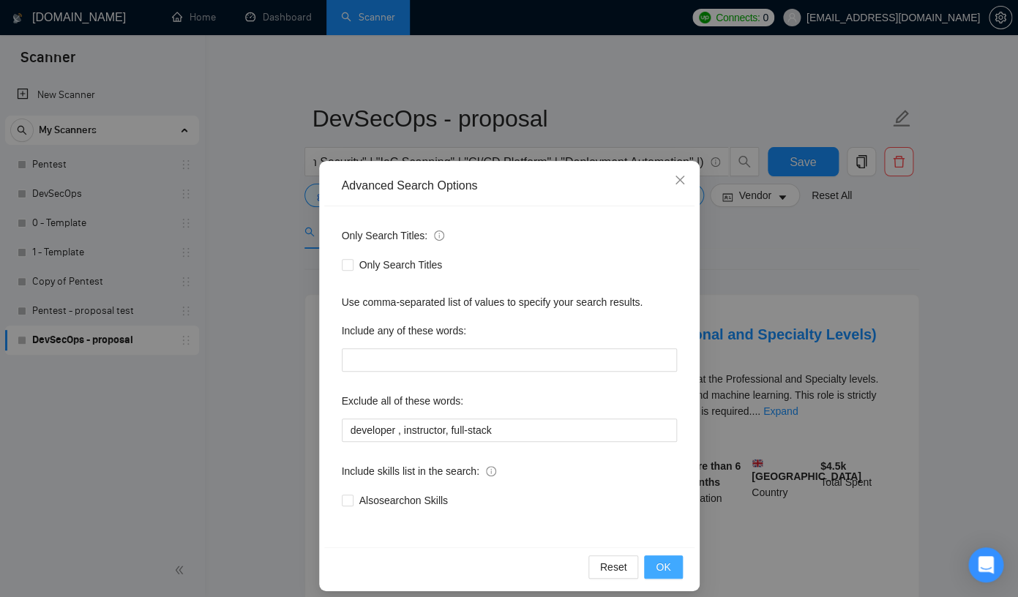
click at [677, 567] on button "OK" at bounding box center [663, 567] width 38 height 23
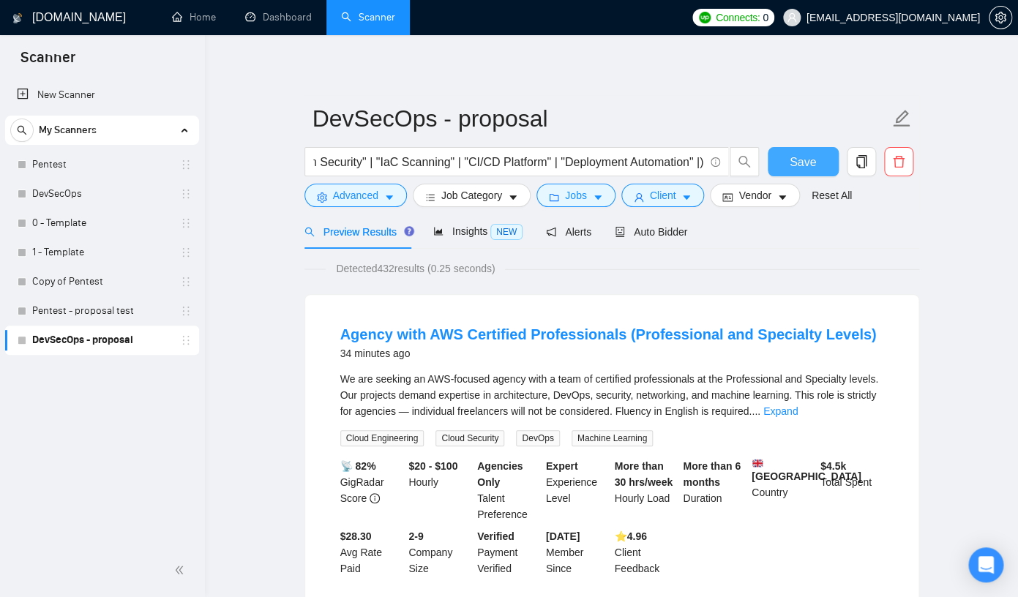
click at [808, 168] on span "Save" at bounding box center [803, 162] width 26 height 18
click at [708, 334] on link "Agency with AWS Certified Professionals (Professional and Specialty Levels)" at bounding box center [608, 335] width 537 height 16
click at [668, 238] on span "Auto Bidder" at bounding box center [651, 232] width 72 height 12
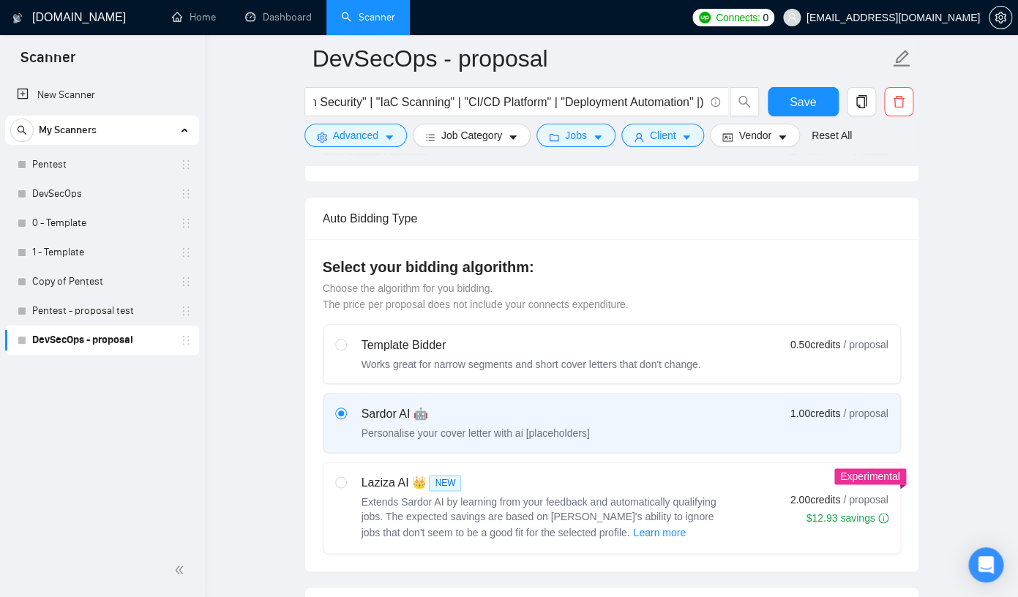
scroll to position [388, 0]
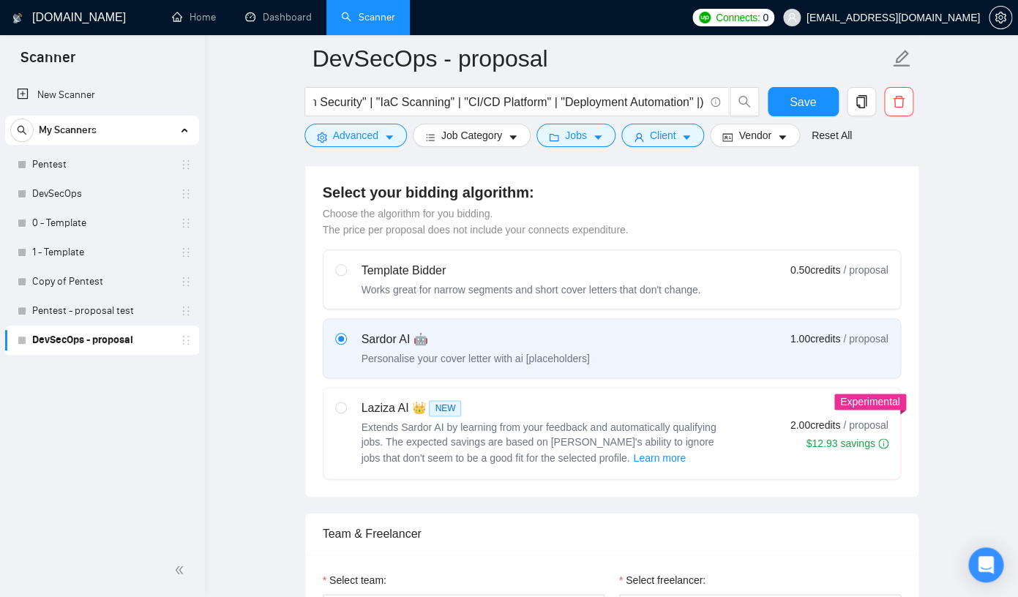
click at [611, 411] on div "Laziza AI 👑 NEW" at bounding box center [545, 409] width 366 height 18
click at [346, 411] on input "radio" at bounding box center [340, 407] width 10 height 10
radio input "true"
radio input "false"
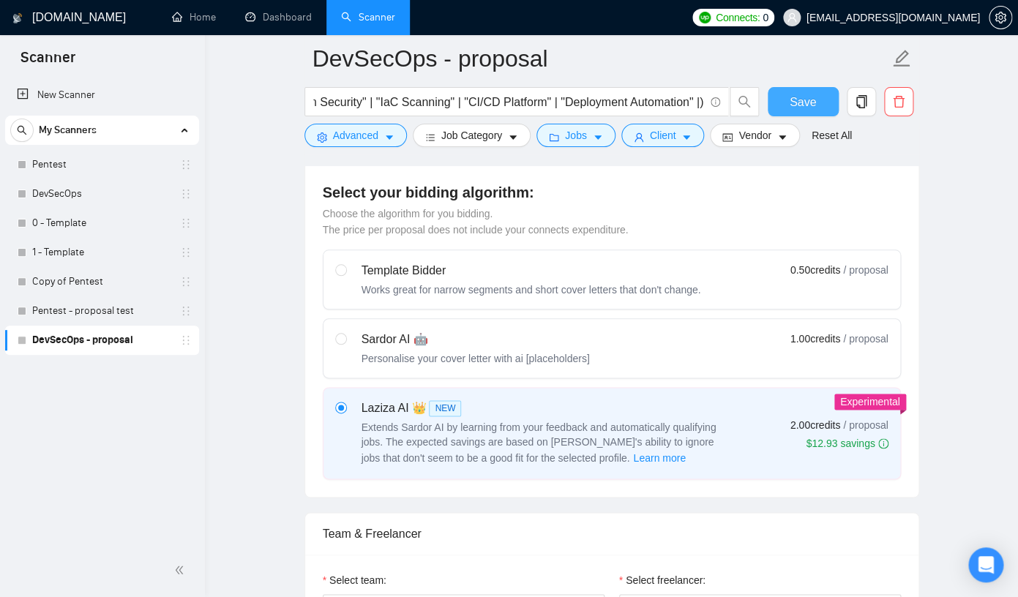
click at [813, 112] on button "Save" at bounding box center [803, 101] width 71 height 29
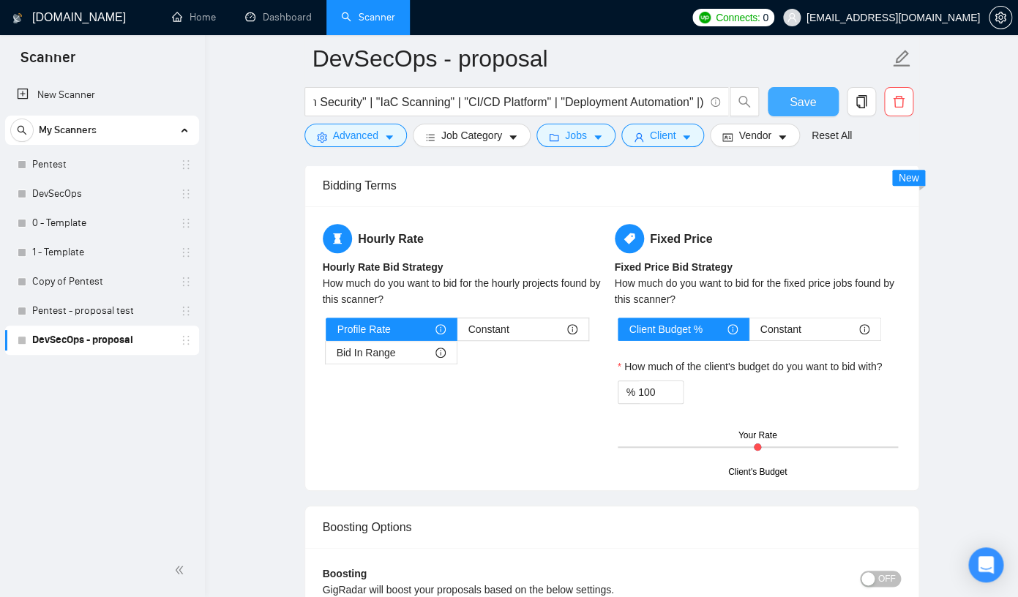
scroll to position [2220, 0]
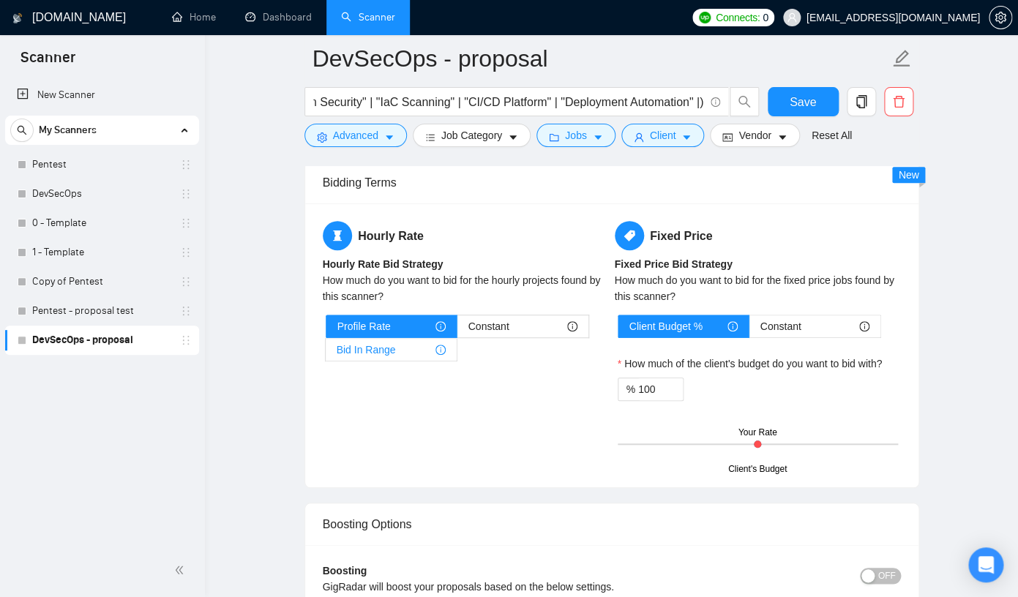
click at [421, 361] on div "Bid In Range" at bounding box center [391, 350] width 109 height 22
click at [326, 354] on input "Bid In Range" at bounding box center [326, 354] width 0 height 0
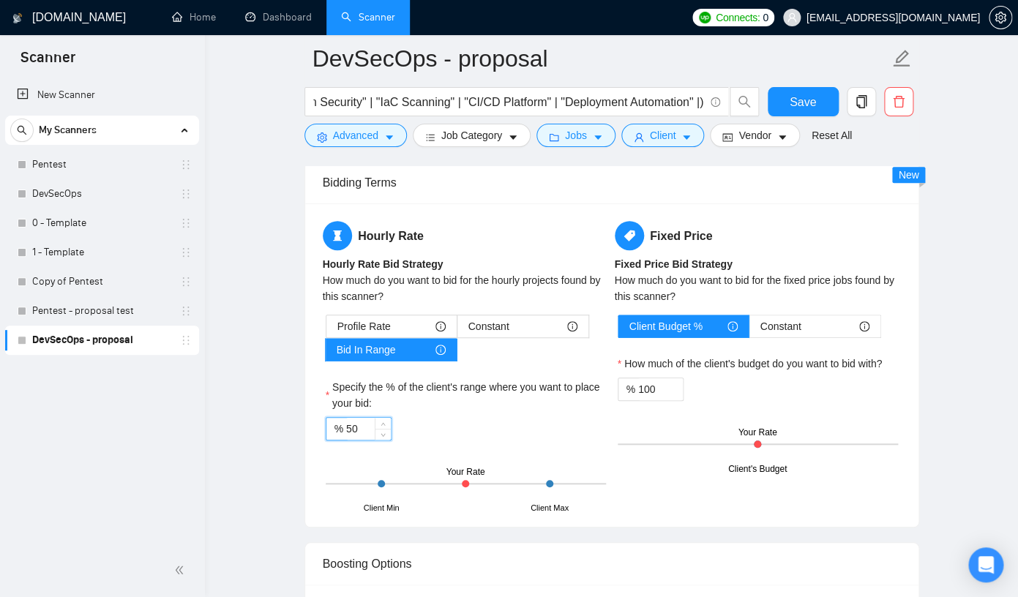
click at [371, 433] on input "50" at bounding box center [368, 429] width 45 height 22
type input "5"
type input "6"
type input "75"
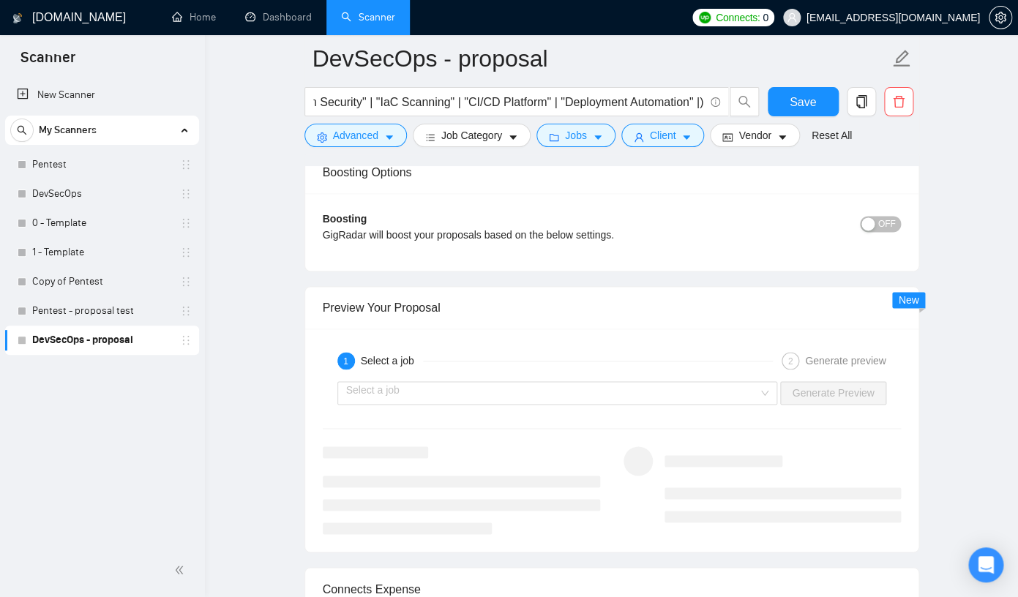
scroll to position [2597, 0]
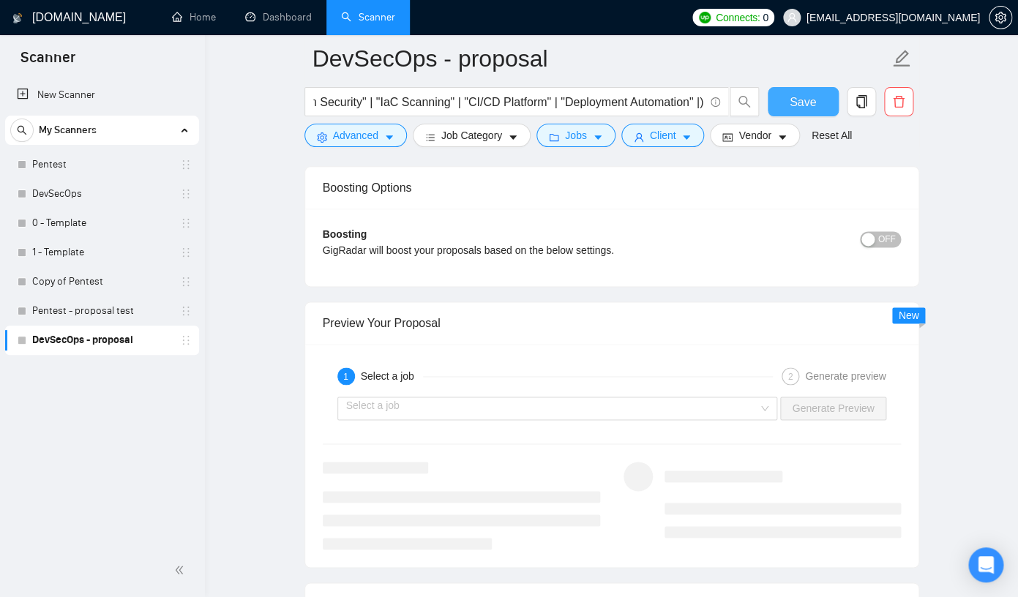
click at [809, 111] on span "Save" at bounding box center [803, 102] width 26 height 18
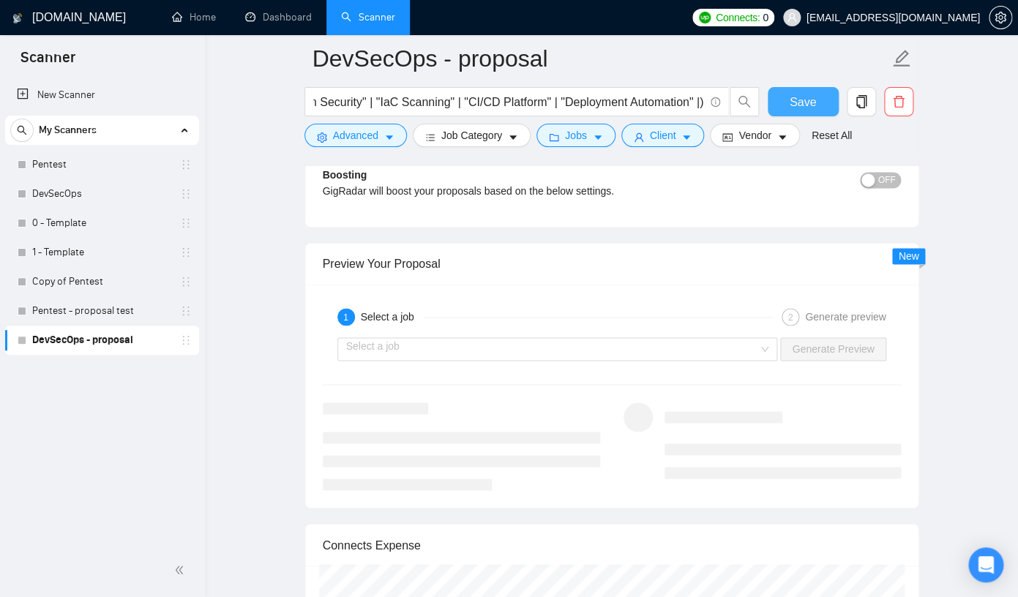
scroll to position [2723, 0]
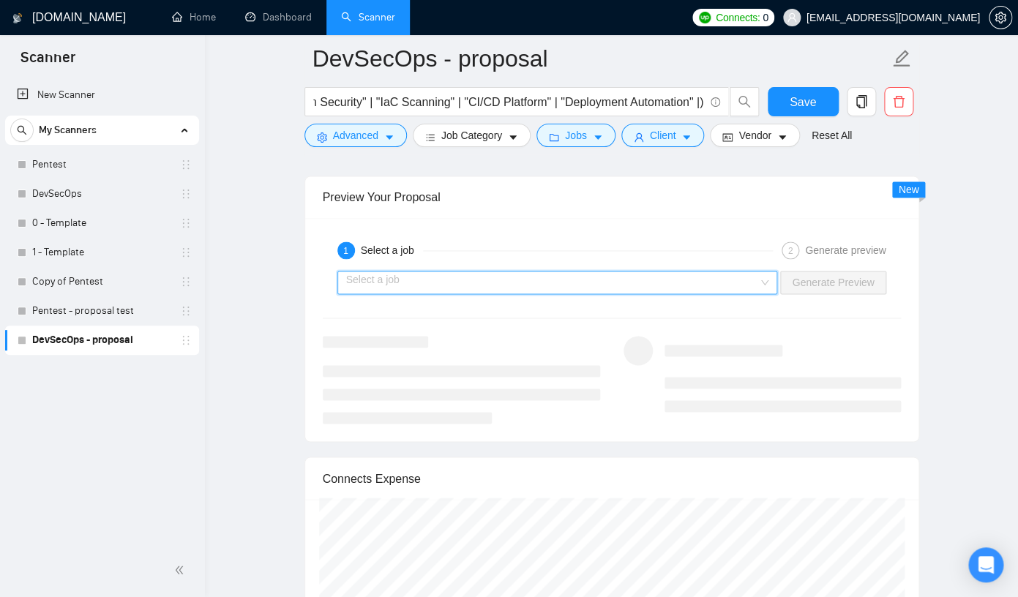
click at [717, 291] on input "search" at bounding box center [552, 283] width 413 height 22
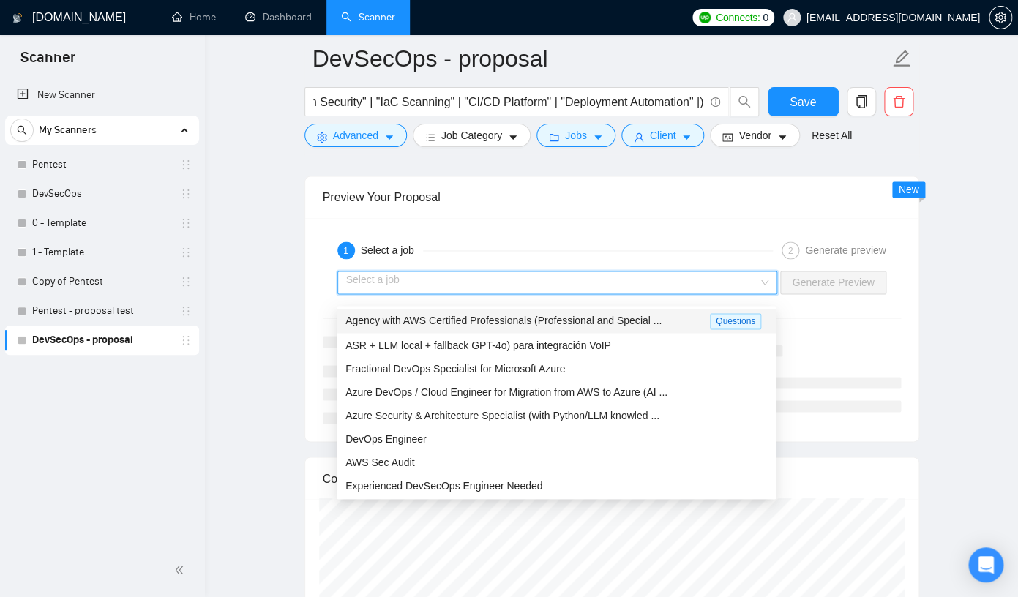
click at [631, 320] on span "Agency with AWS Certified Professionals (Professional and Special ..." at bounding box center [504, 321] width 316 height 12
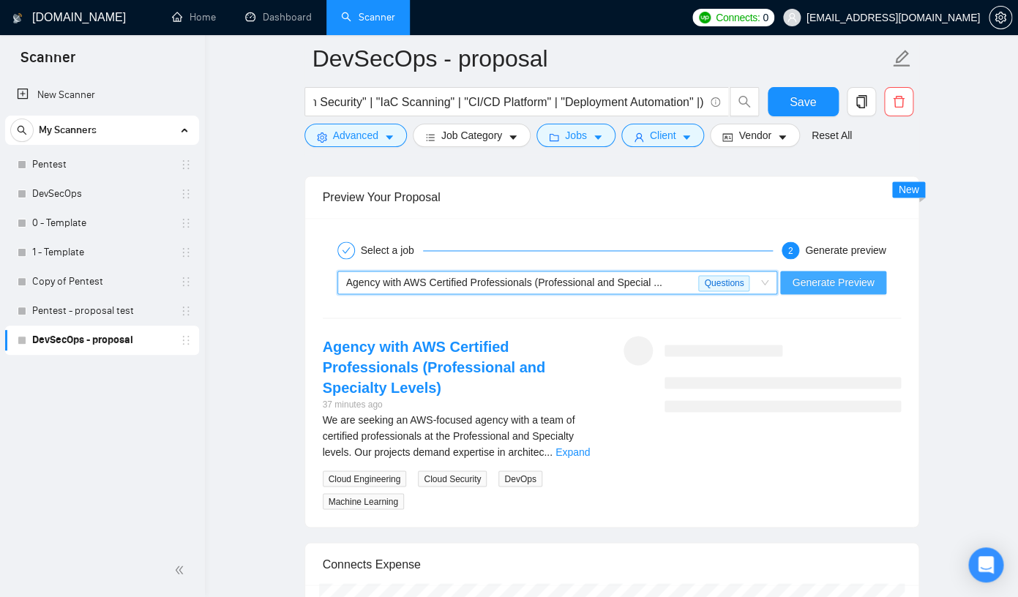
click at [857, 291] on span "Generate Preview" at bounding box center [833, 283] width 82 height 16
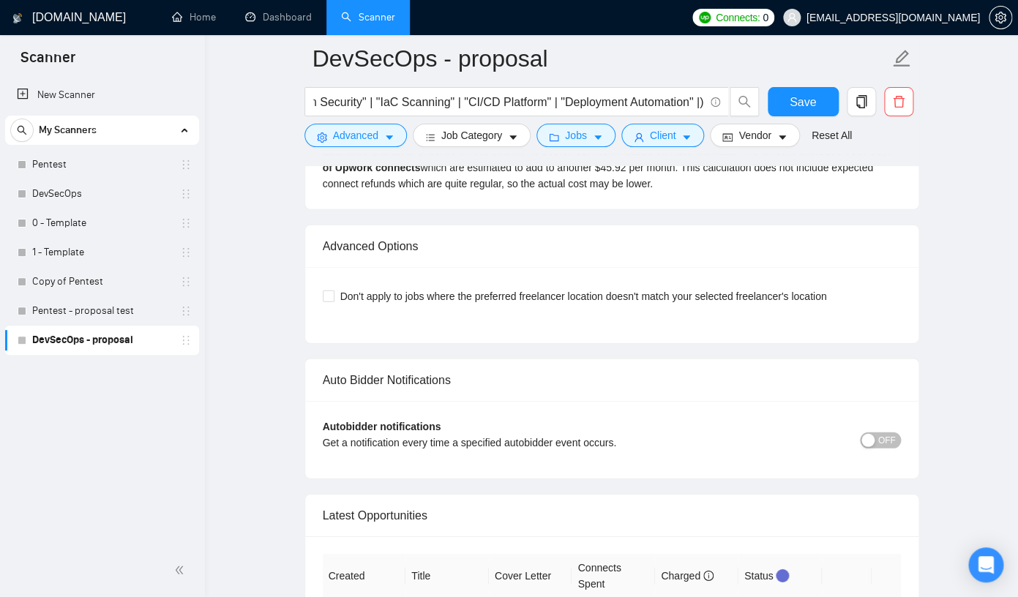
scroll to position [3334, 0]
click at [329, 299] on input "Don't apply to jobs where the preferred freelancer location doesn't match your …" at bounding box center [328, 293] width 10 height 10
checkbox input "true"
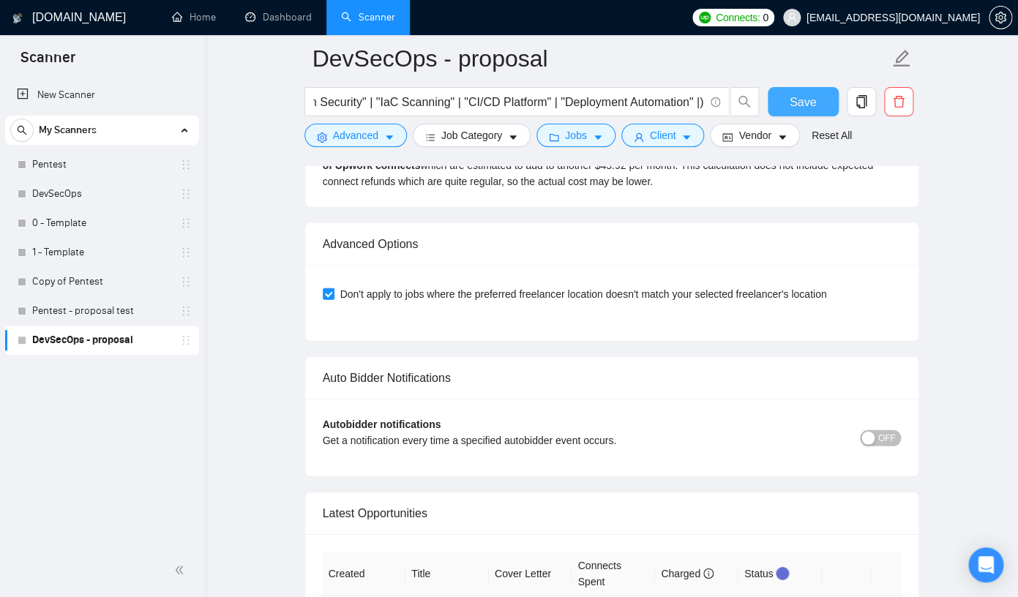
click at [823, 103] on button "Save" at bounding box center [803, 101] width 71 height 29
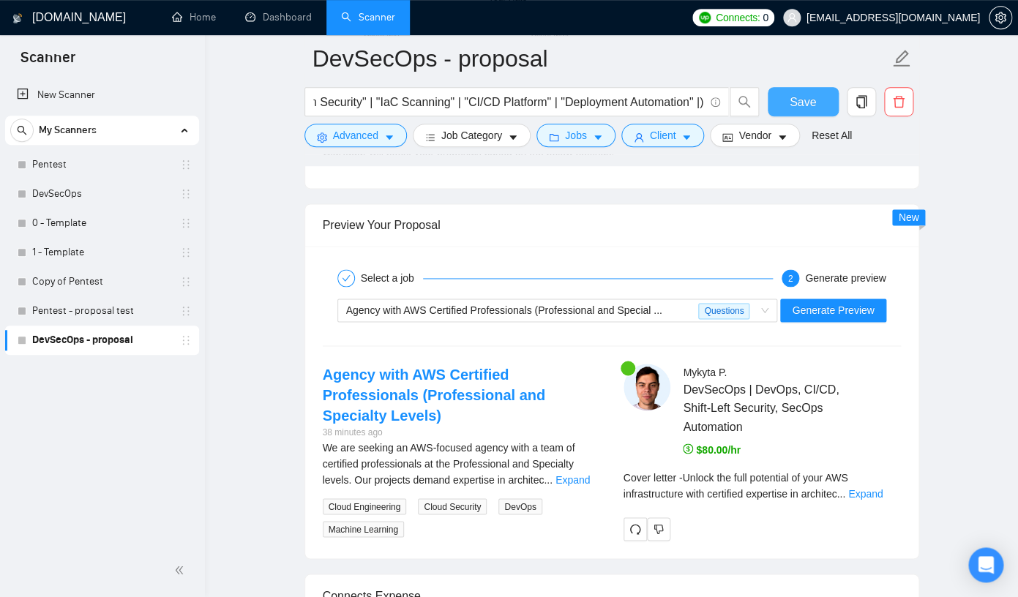
scroll to position [2703, 0]
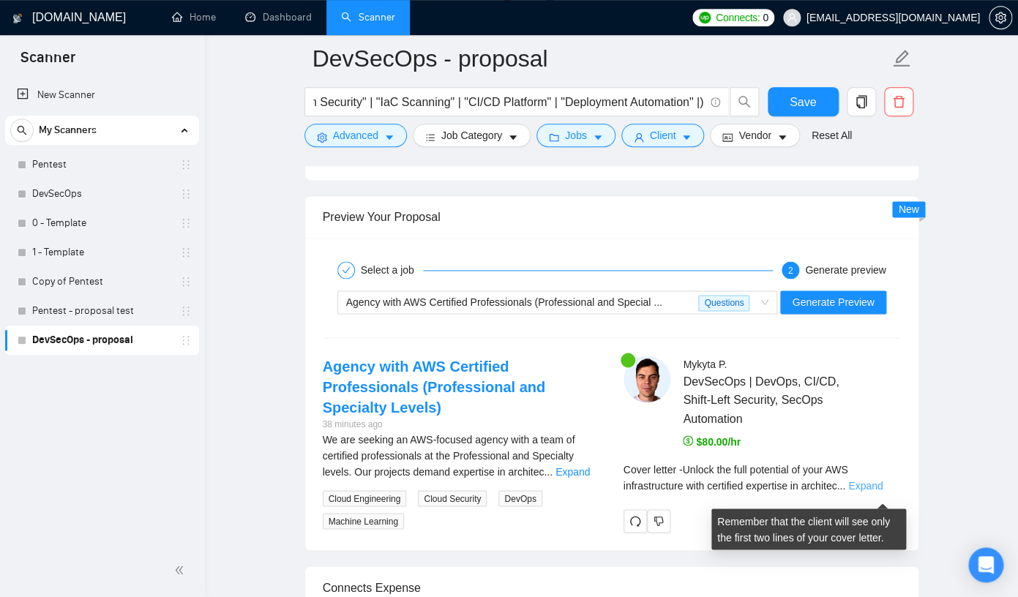
click at [883, 491] on link "Expand" at bounding box center [866, 486] width 34 height 12
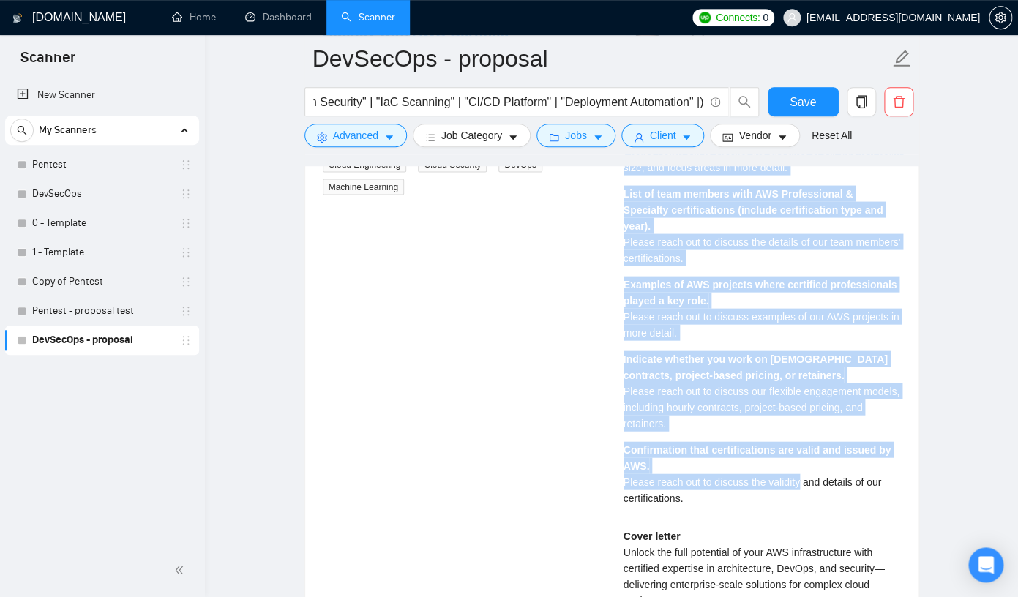
scroll to position [3033, 0]
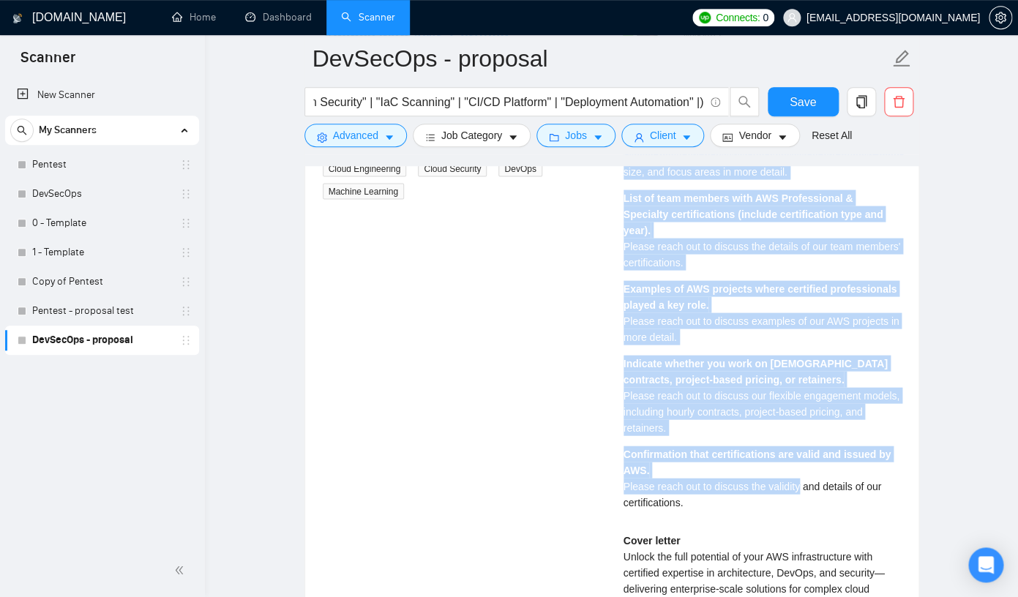
drag, startPoint x: 627, startPoint y: 341, endPoint x: 805, endPoint y: 531, distance: 260.0
click at [805, 531] on div "Mykyta P . DevSecOps | DevOps, CI/CD, Shift-Left Security, SecOps Automation $8…" at bounding box center [762, 468] width 301 height 884
click at [798, 389] on div "Indicate whether you work on [DEMOGRAPHIC_DATA] contracts, project-based pricin…" at bounding box center [762, 395] width 277 height 81
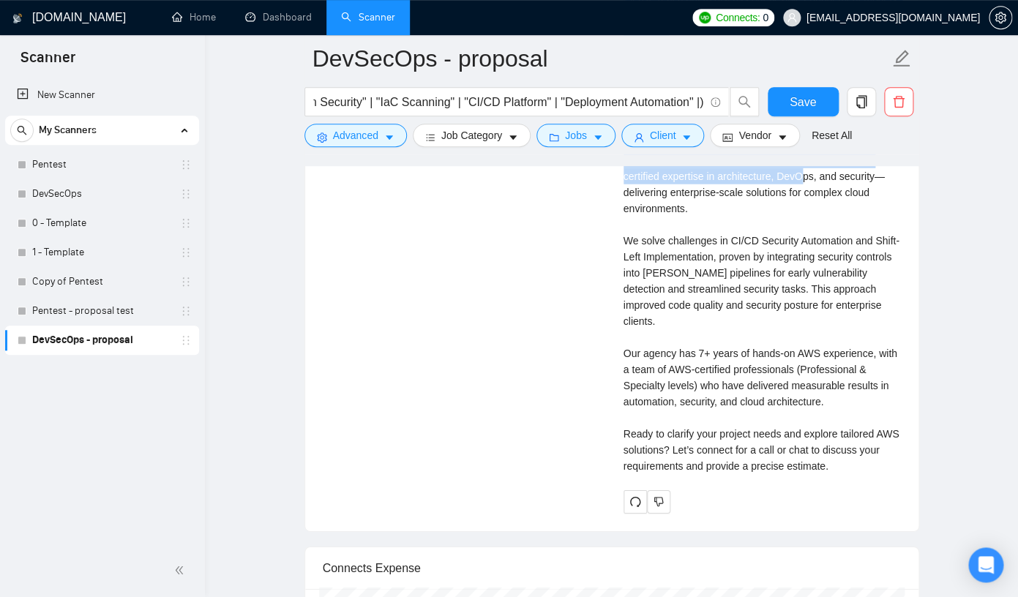
scroll to position [3436, 0]
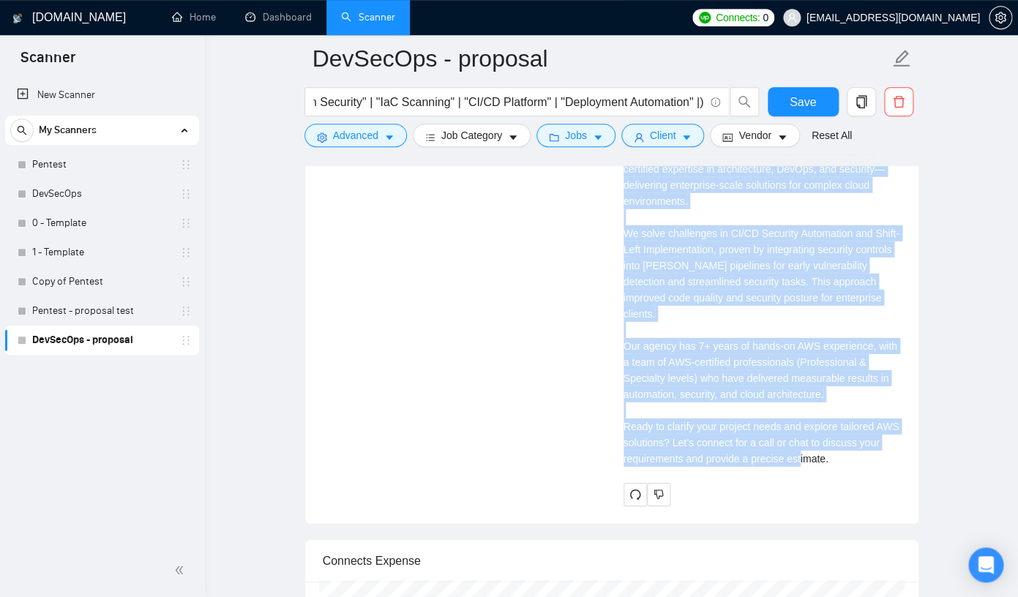
drag, startPoint x: 626, startPoint y: 259, endPoint x: 880, endPoint y: 479, distance: 335.8
click at [880, 479] on div "Mykyta P . DevSecOps | DevOps, CI/CD, Shift-Left Security, SecOps Automation $8…" at bounding box center [762, 64] width 301 height 884
copy div "Loremips do sita consec, adip elit, sed doeiu tempo. Incidi utlab etd ma aliqua…"
click at [817, 426] on div "Cover letter Unlock the full potential of your AWS infrastructure with certifie…" at bounding box center [762, 298] width 277 height 338
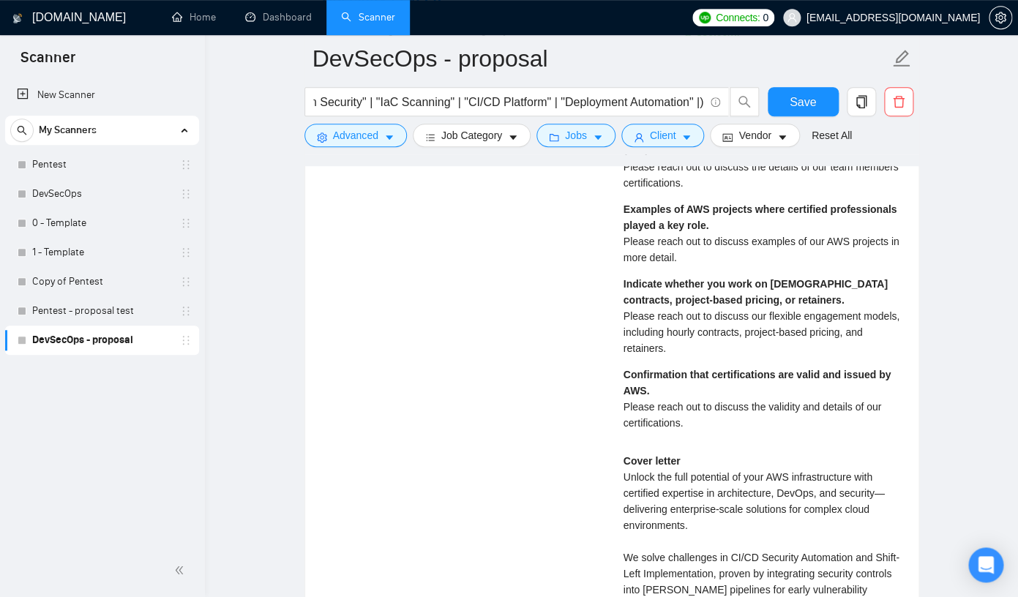
scroll to position [3010, 0]
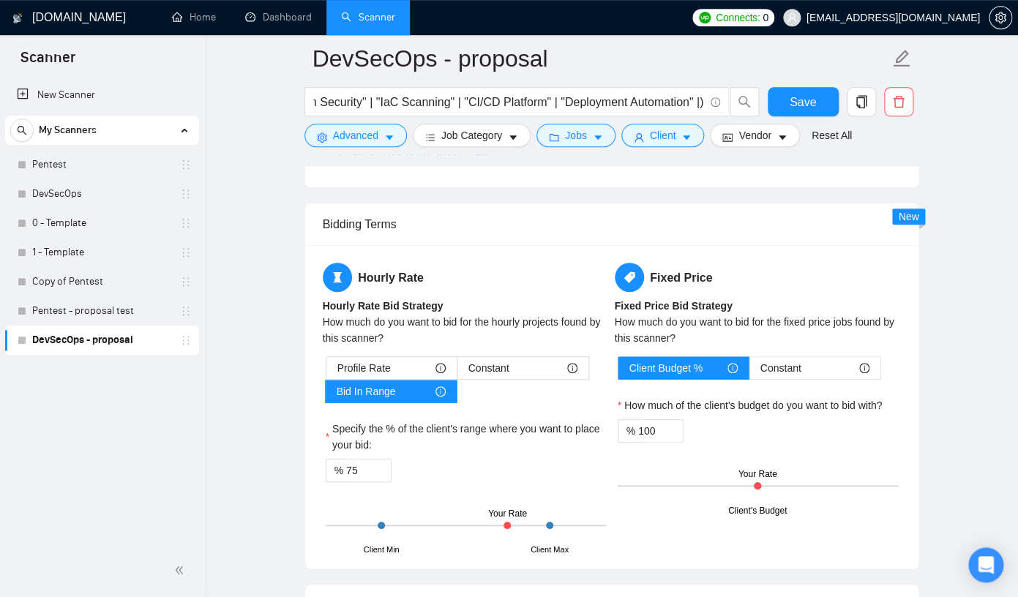
scroll to position [2171, 0]
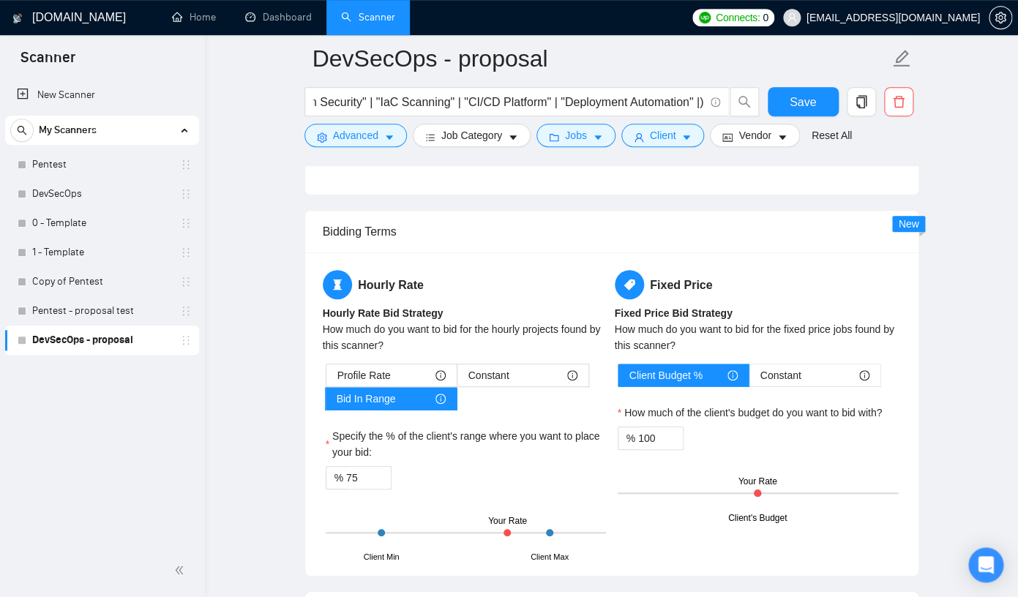
click at [430, 319] on b "Hourly Rate Bid Strategy" at bounding box center [383, 313] width 121 height 12
click at [409, 346] on div "How much do you want to bid for the hourly projects found by this scanner?" at bounding box center [466, 337] width 286 height 32
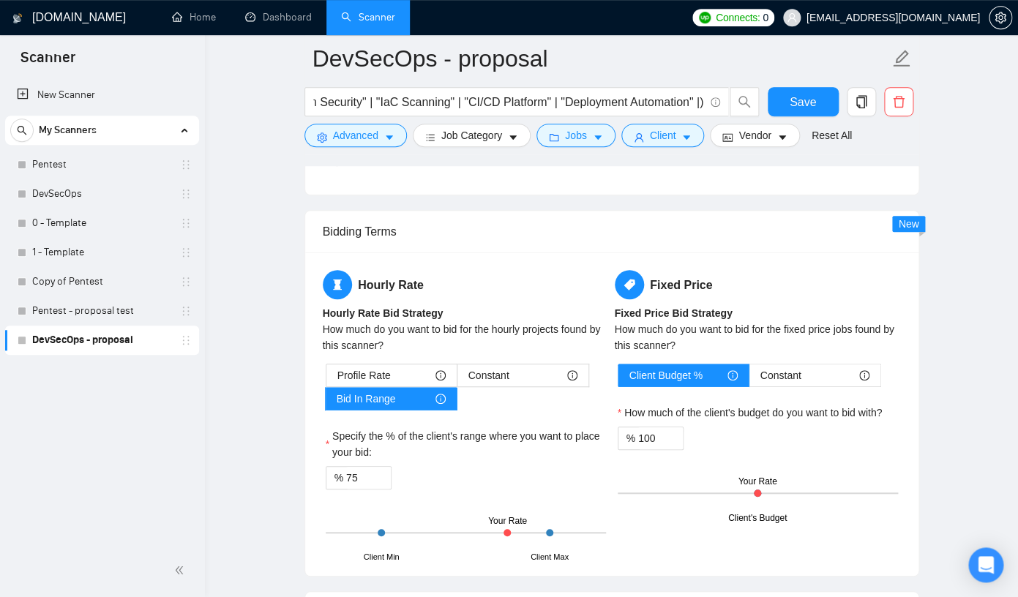
click at [449, 253] on div "Bidding Terms" at bounding box center [612, 232] width 578 height 42
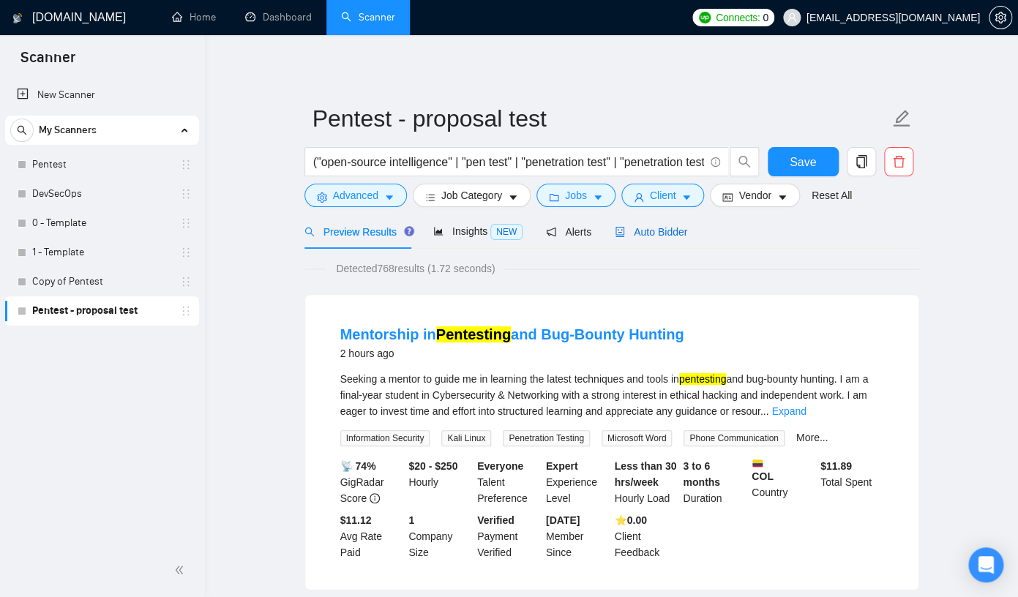
click at [664, 237] on span "Auto Bidder" at bounding box center [651, 232] width 72 height 12
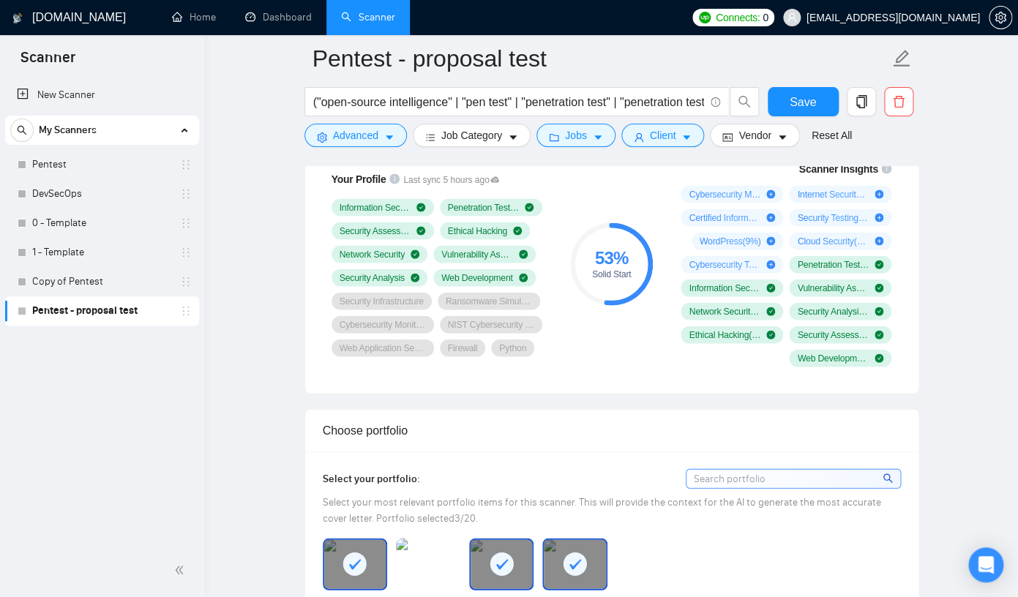
scroll to position [1019, 0]
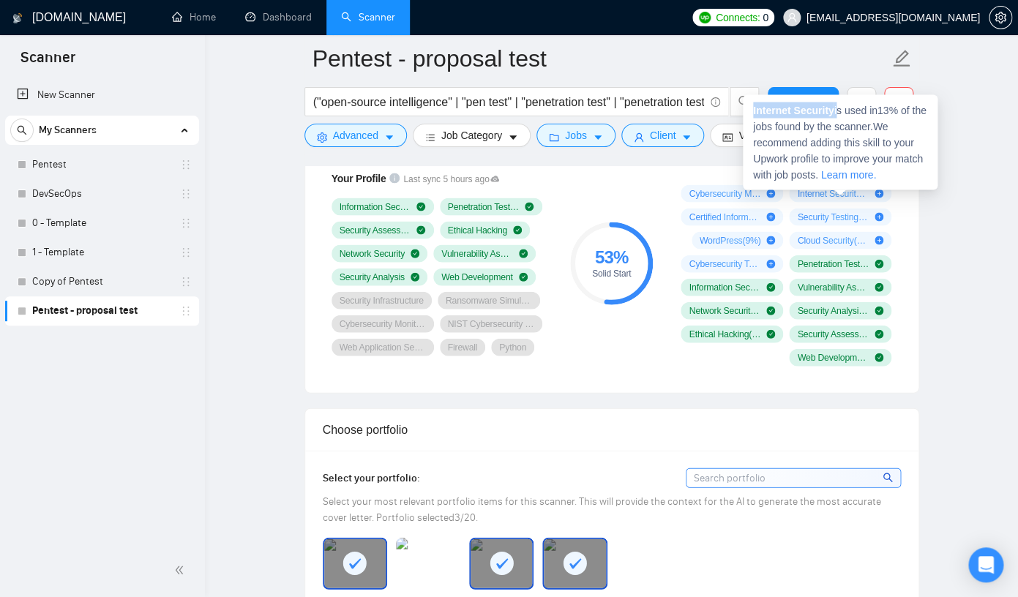
drag, startPoint x: 841, startPoint y: 114, endPoint x: 753, endPoint y: 109, distance: 88.0
click at [753, 109] on div "Internet Security is used in 13 % of the jobs found by the scanner. We recommen…" at bounding box center [840, 142] width 195 height 95
copy span "Internet Security"
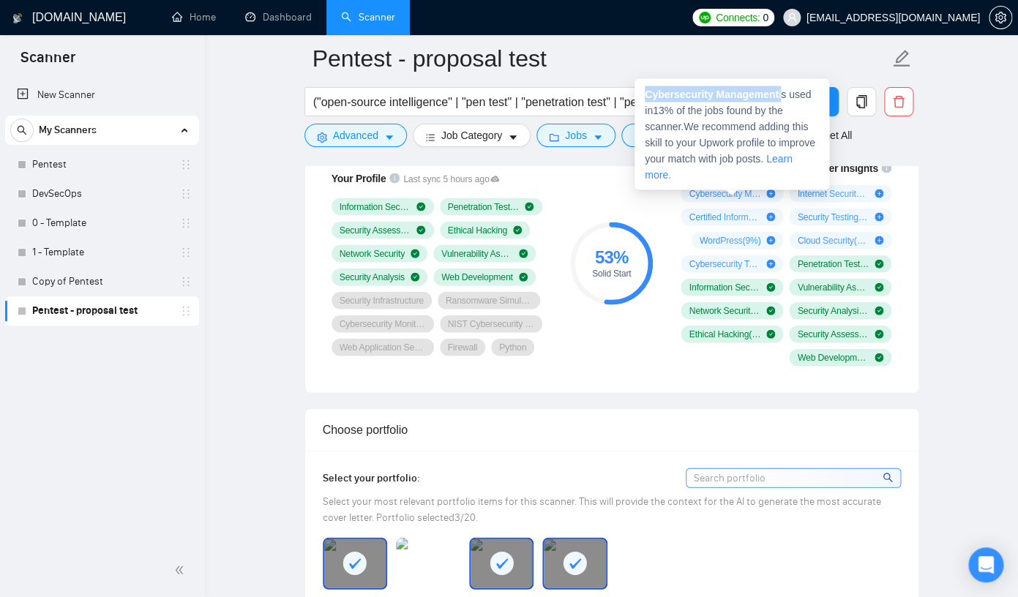
drag, startPoint x: 788, startPoint y: 96, endPoint x: 643, endPoint y: 99, distance: 145.0
click at [643, 99] on div "Cybersecurity Management is used in 13 % of the jobs found by the scanner. We r…" at bounding box center [732, 134] width 195 height 111
copy span "Cybersecurity Management"
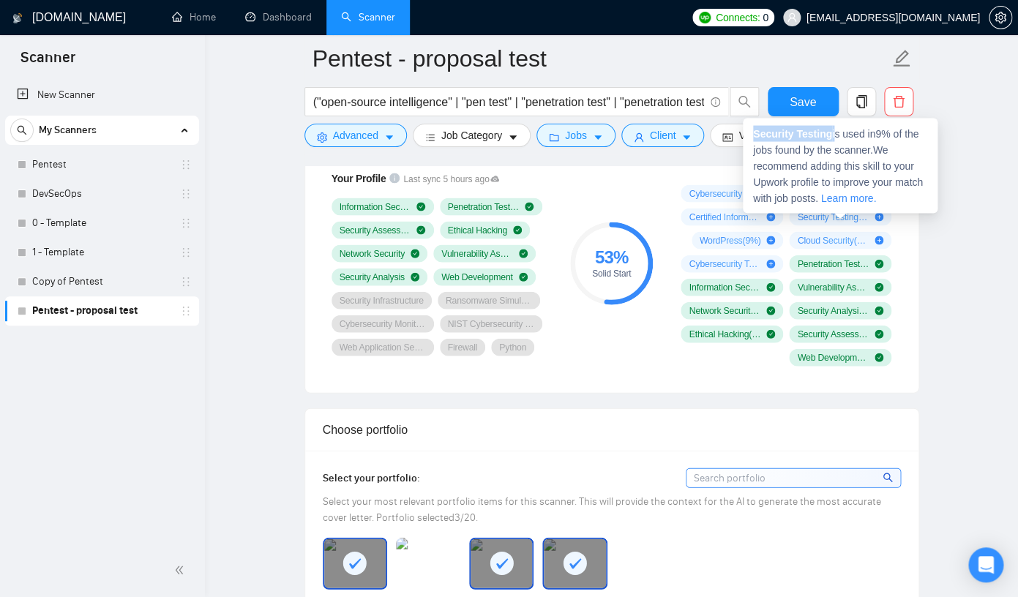
drag, startPoint x: 838, startPoint y: 133, endPoint x: 751, endPoint y: 135, distance: 86.4
click at [751, 135] on div "Security Testing is used in 9 % of the jobs found by the scanner. We recommend …" at bounding box center [840, 166] width 195 height 95
copy span "Security Testing"
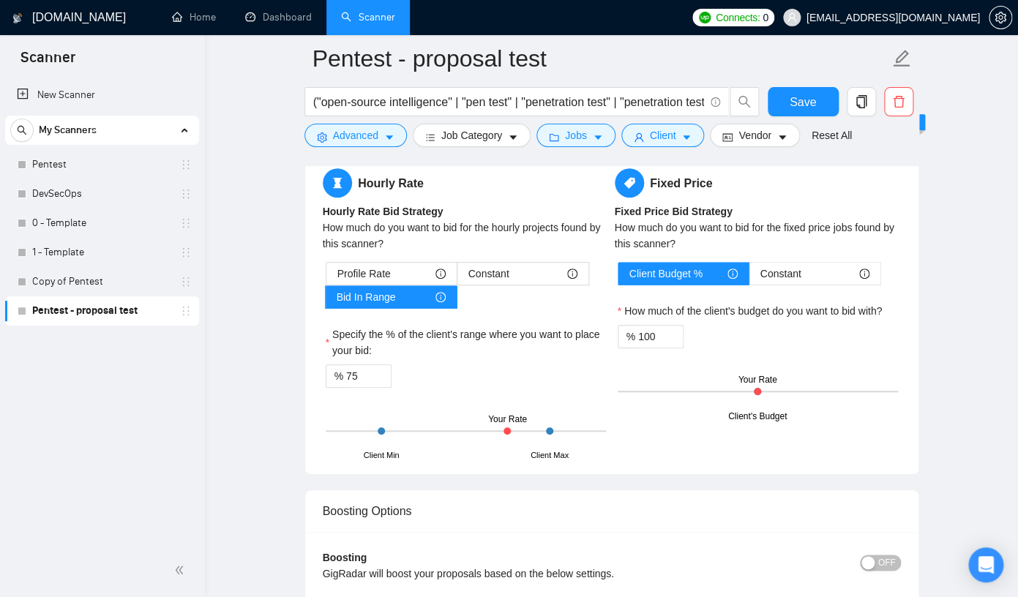
scroll to position [2271, 0]
drag, startPoint x: 365, startPoint y: 388, endPoint x: 348, endPoint y: 388, distance: 16.1
click at [348, 387] on input "75" at bounding box center [368, 376] width 45 height 22
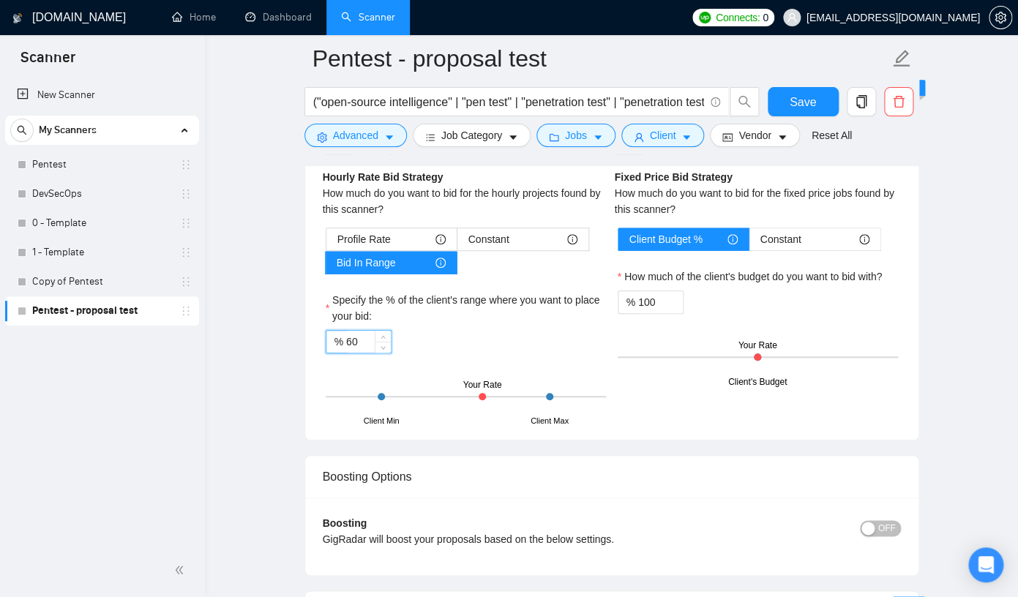
scroll to position [2305, 0]
type input "60"
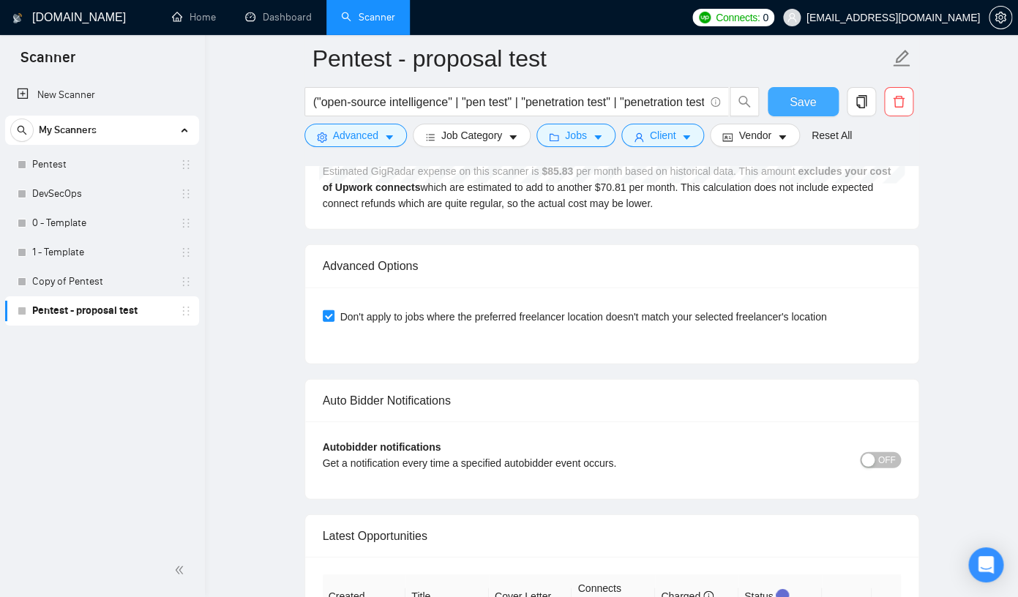
scroll to position [3186, 0]
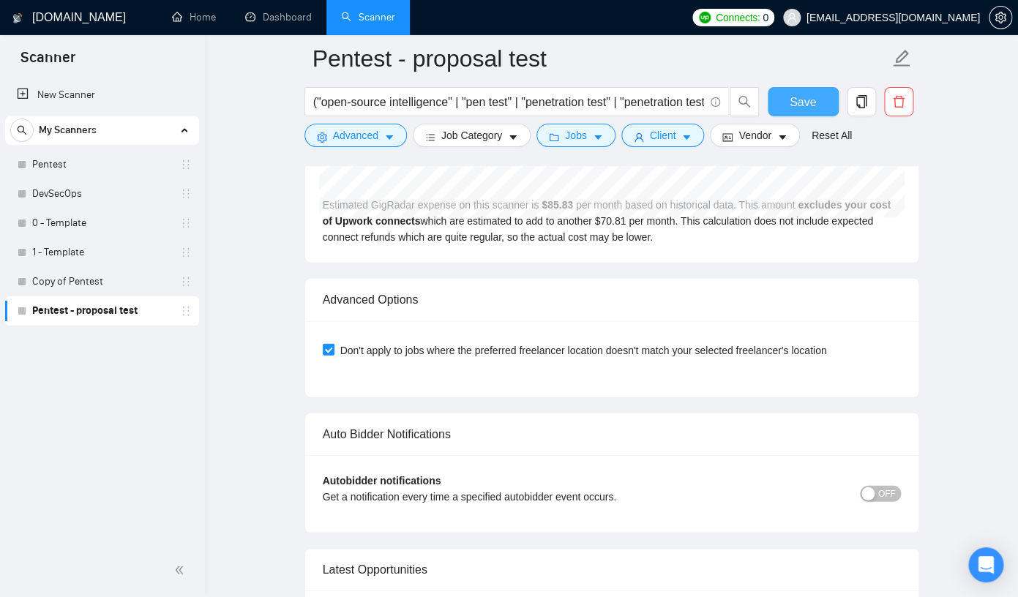
click at [813, 108] on span "Save" at bounding box center [803, 102] width 26 height 18
